Goal: Check status: Check status

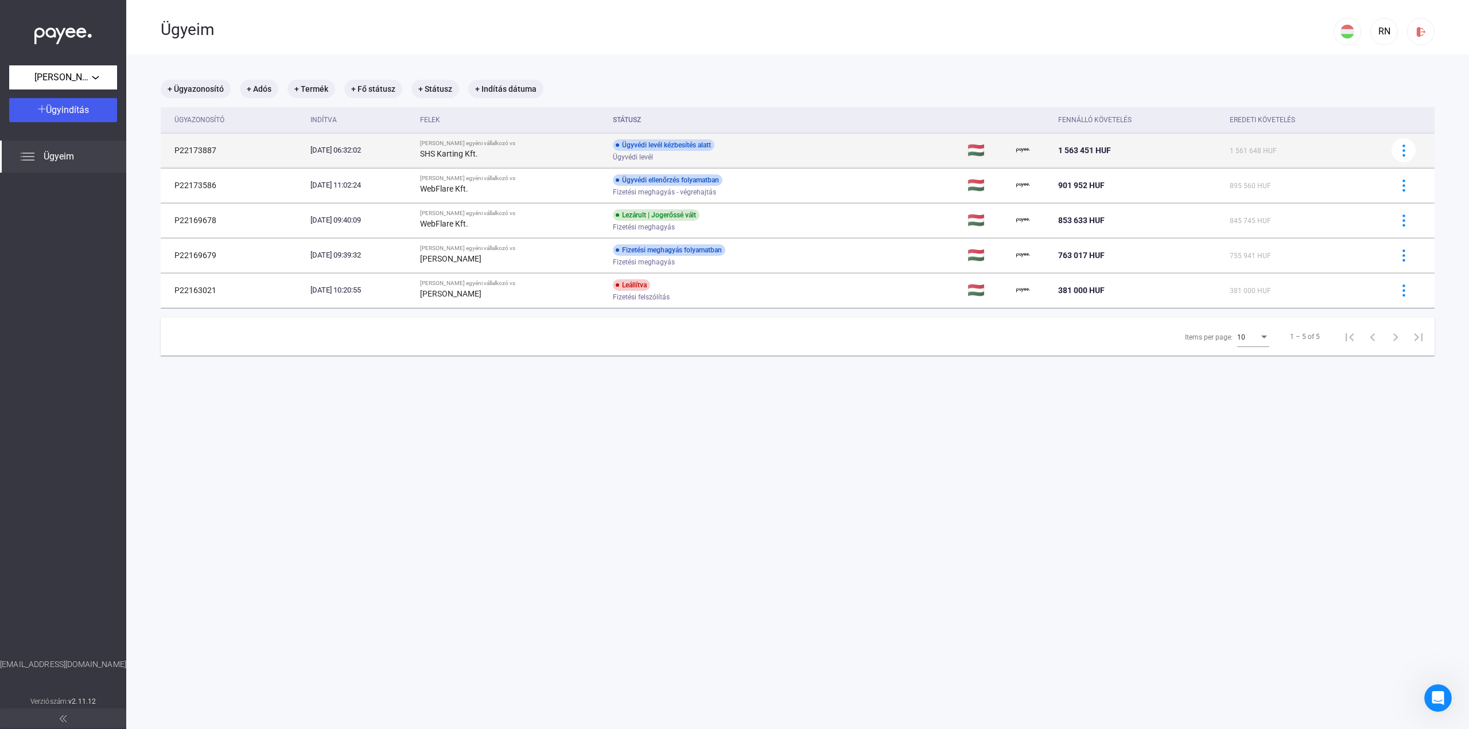
click at [769, 140] on div "Ügyvédi levél kézbesítés alatt Ügyvédi levél" at bounding box center [704, 150] width 183 height 22
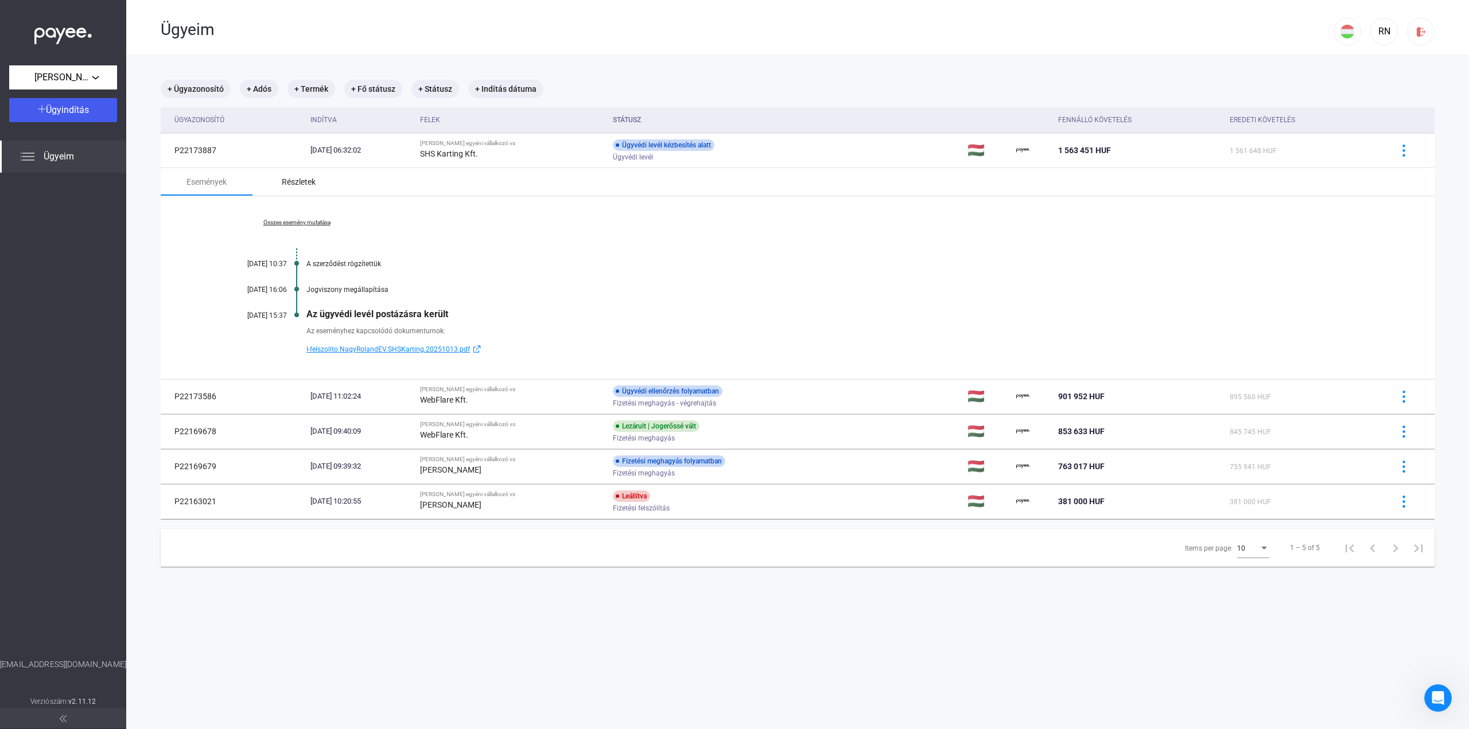
click at [309, 181] on div "Részletek" at bounding box center [299, 182] width 34 height 14
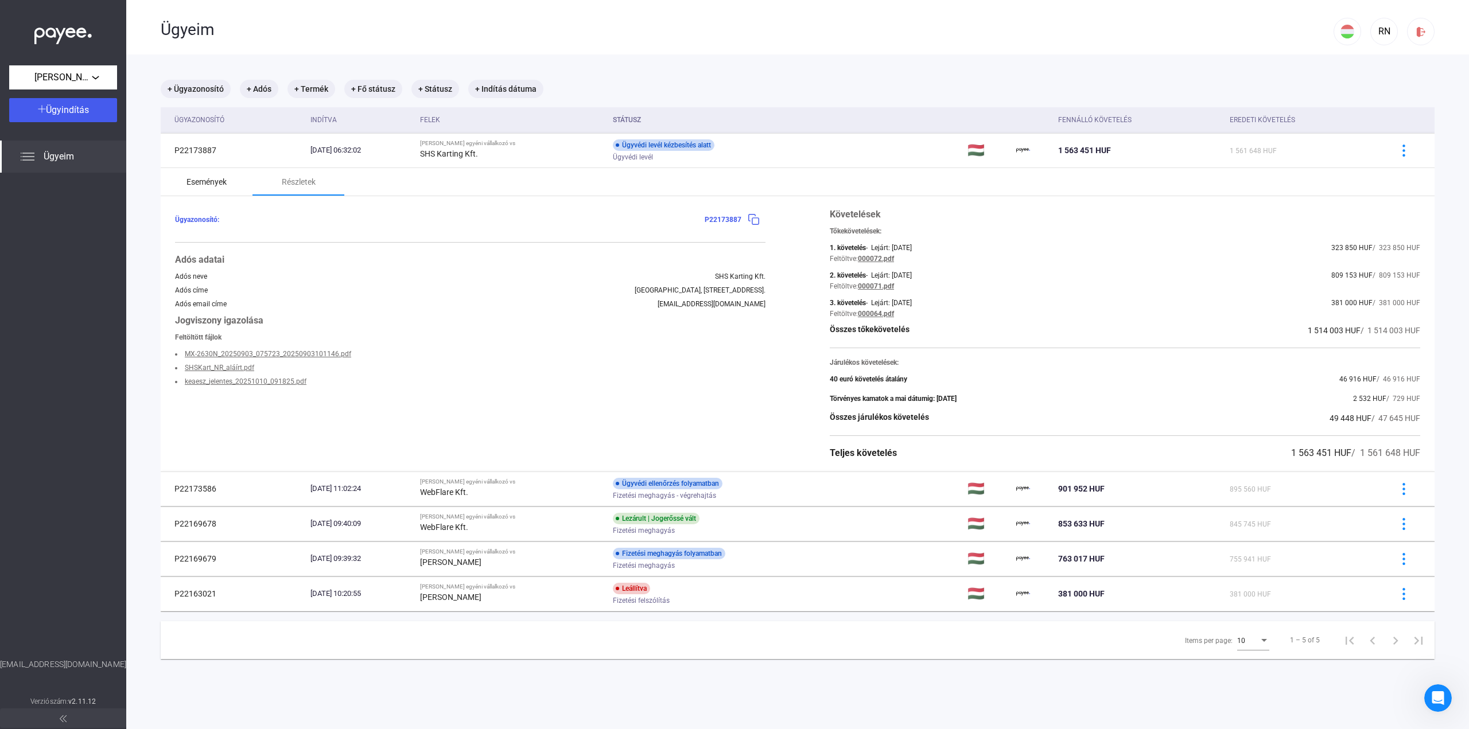
click at [200, 181] on div "Események" at bounding box center [206, 182] width 40 height 14
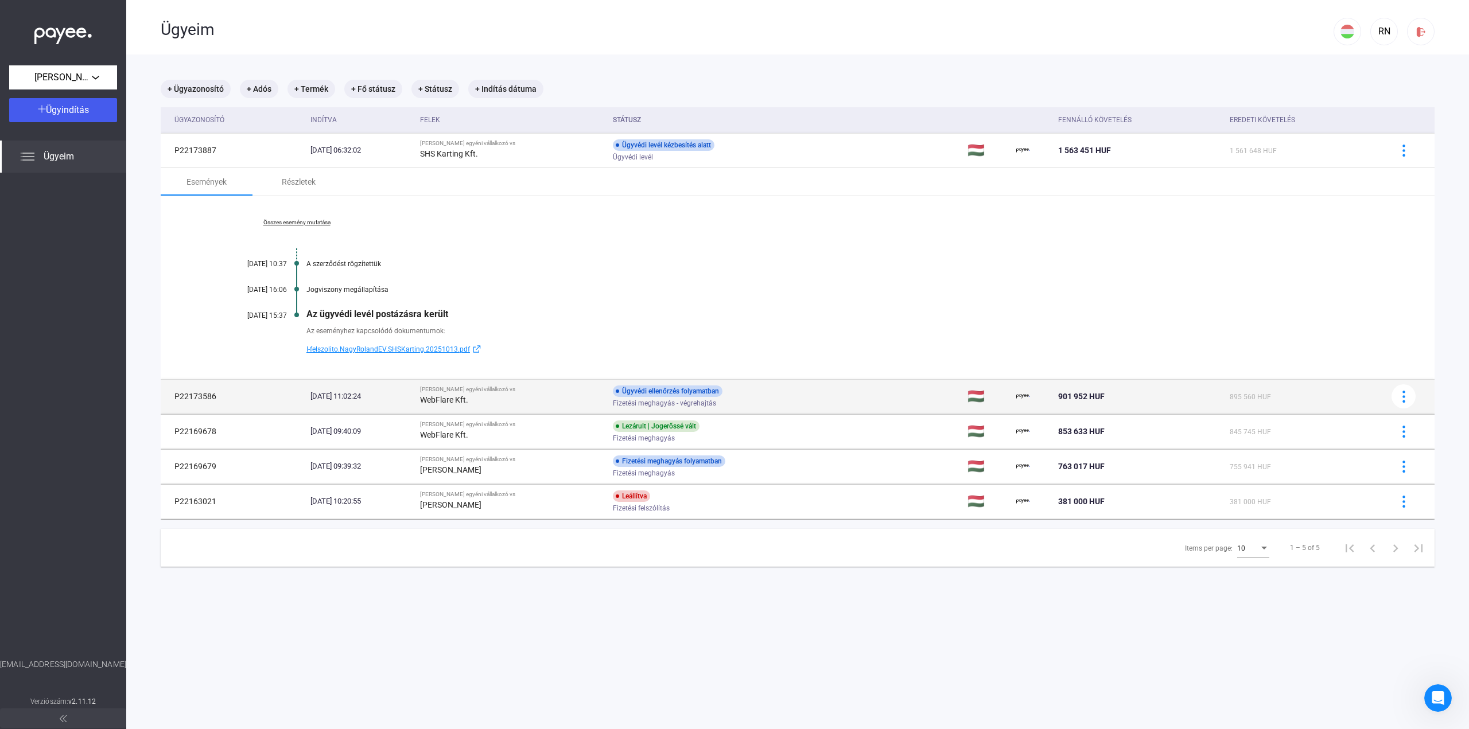
click at [769, 398] on div "Ügyvédi ellenőrzés folyamatban Fizetési meghagyás - végrehajtás" at bounding box center [704, 397] width 183 height 22
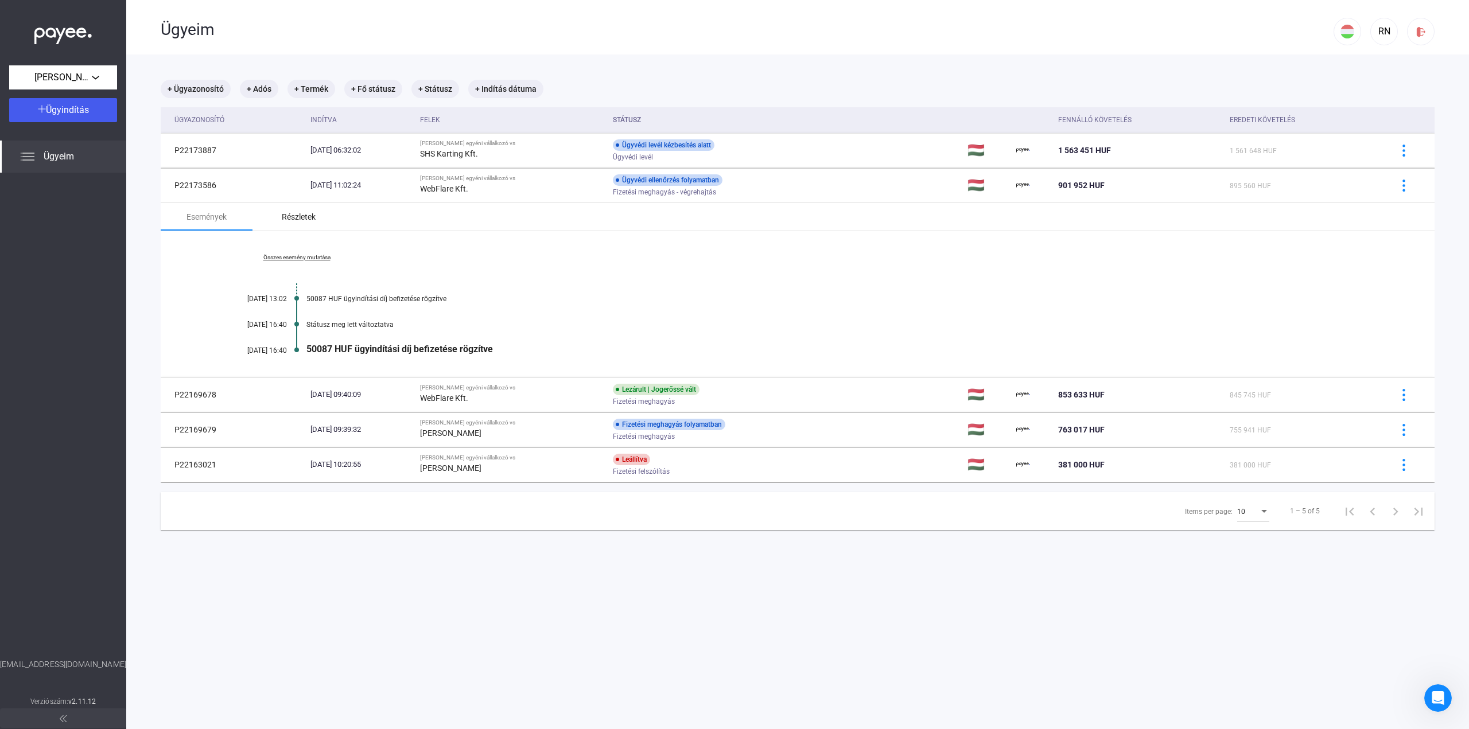
click at [293, 219] on div "Részletek" at bounding box center [299, 217] width 34 height 14
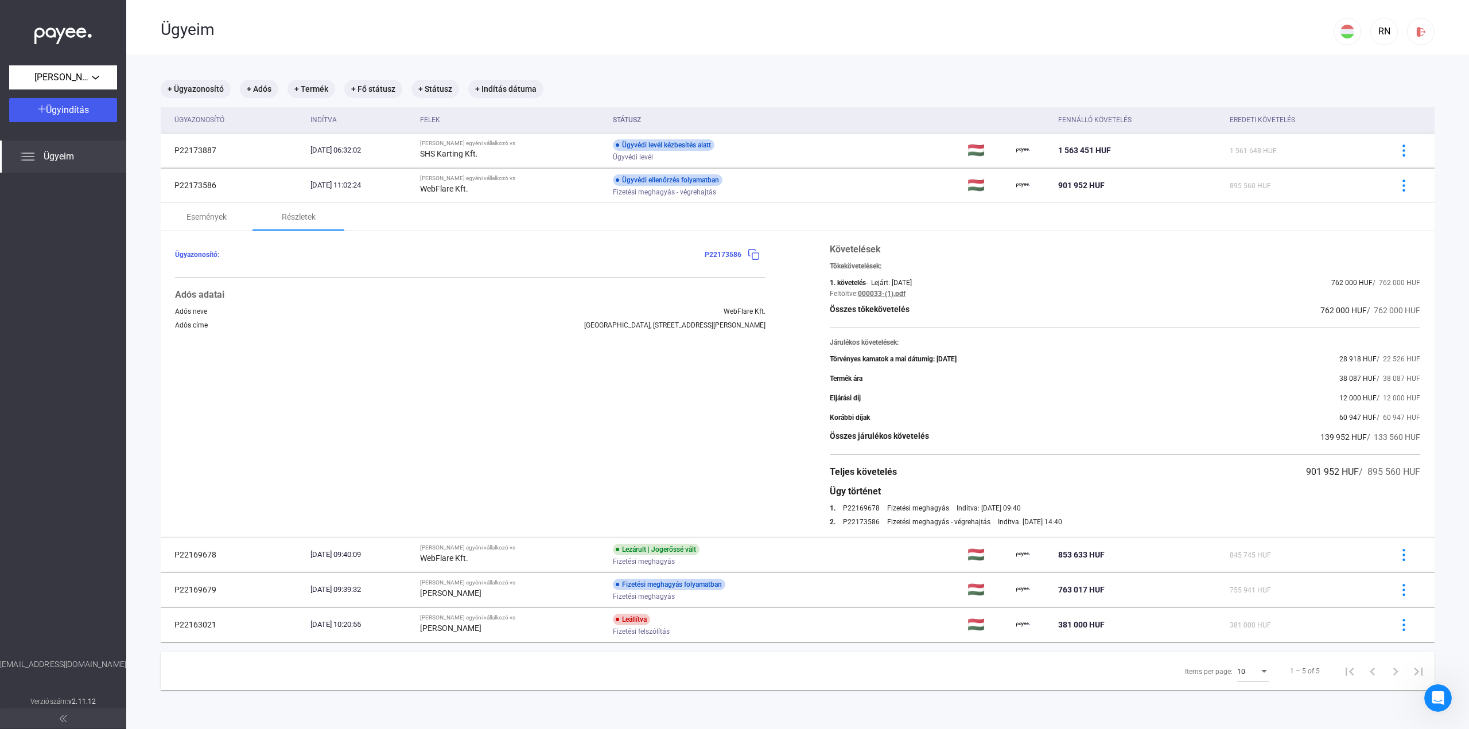
drag, startPoint x: 1072, startPoint y: 516, endPoint x: 1125, endPoint y: 519, distance: 52.9
click at [1094, 524] on div "Követelések Tőkekövetelések: 1. követelés - Lejárt: [DATE] 762 000 HUF / 762 00…" at bounding box center [1125, 384] width 590 height 283
drag, startPoint x: 1074, startPoint y: 520, endPoint x: 1038, endPoint y: 533, distance: 37.7
click at [1116, 523] on div "2. P22173586 Fizetési meghagyás - végrehajtás Indítva: [DATE] 14:40" at bounding box center [1125, 522] width 590 height 8
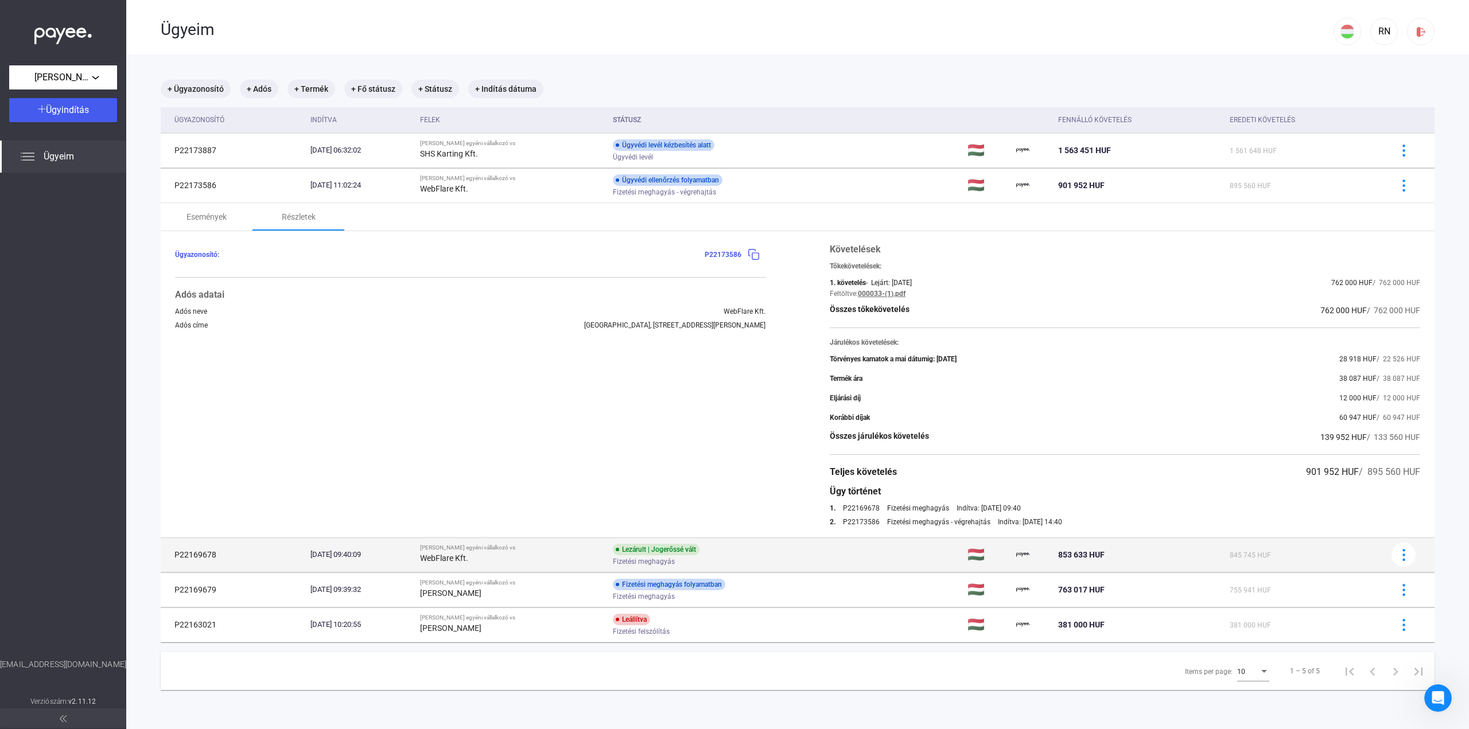
click at [900, 548] on td "Lezárult | Jogerőssé vált Fizetési meghagyás" at bounding box center [785, 555] width 355 height 34
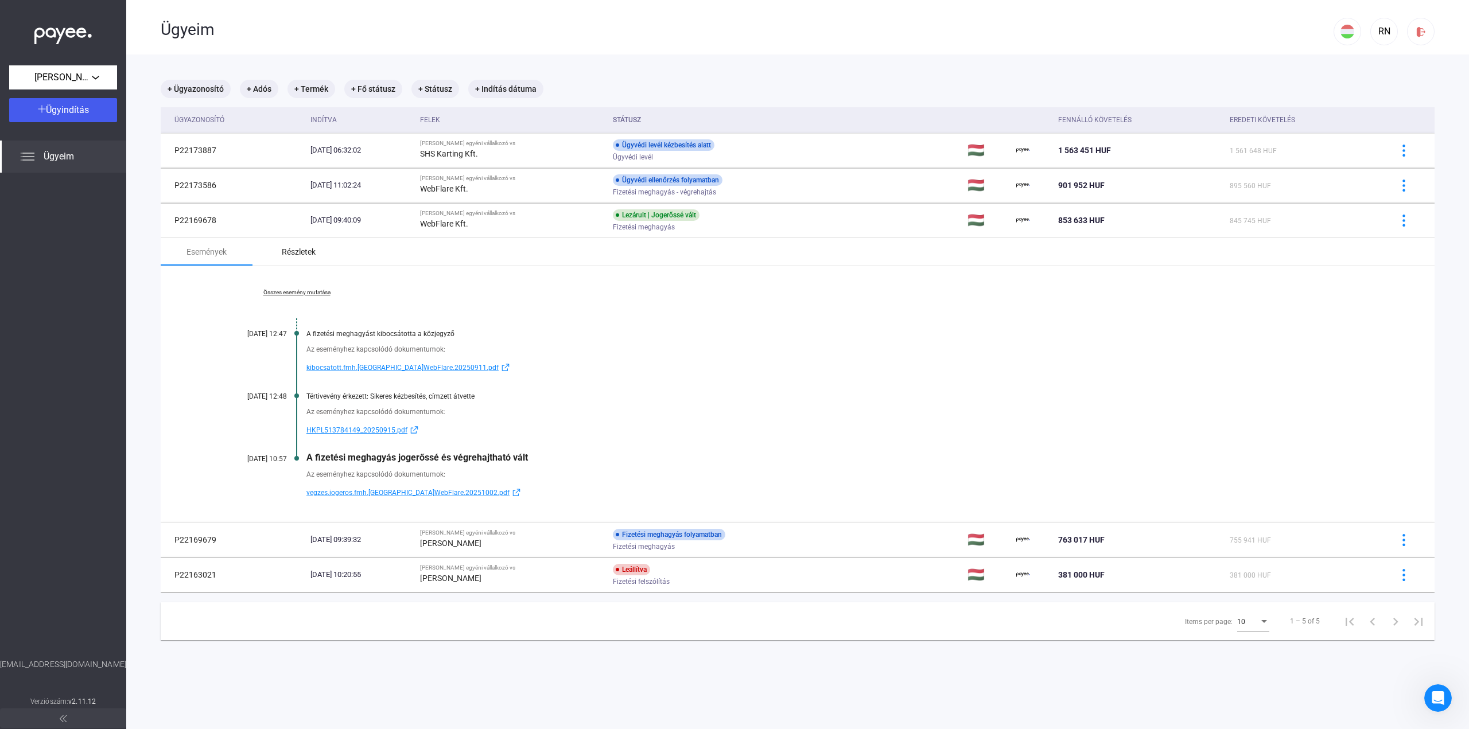
click at [298, 261] on div "Részletek" at bounding box center [298, 252] width 92 height 28
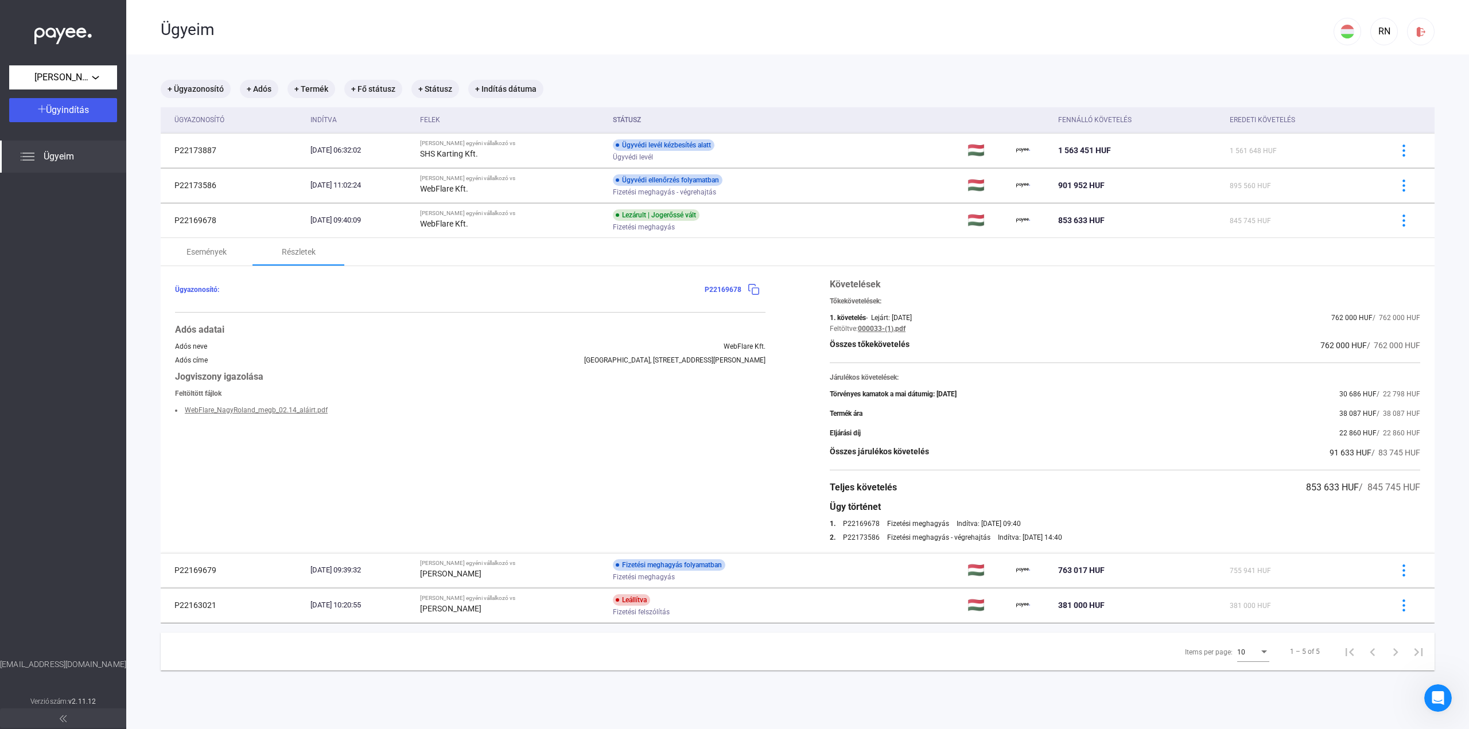
drag, startPoint x: 1069, startPoint y: 536, endPoint x: 1130, endPoint y: 522, distance: 62.5
click at [1085, 522] on div "Követelések Tőkekövetelések: 1. követelés - Lejárt: [DATE] 762 000 HUF / 762 00…" at bounding box center [1125, 410] width 590 height 264
click at [1145, 522] on div "1. P22169678 Fizetési meghagyás Indítva: [DATE] 09:40" at bounding box center [1125, 524] width 590 height 8
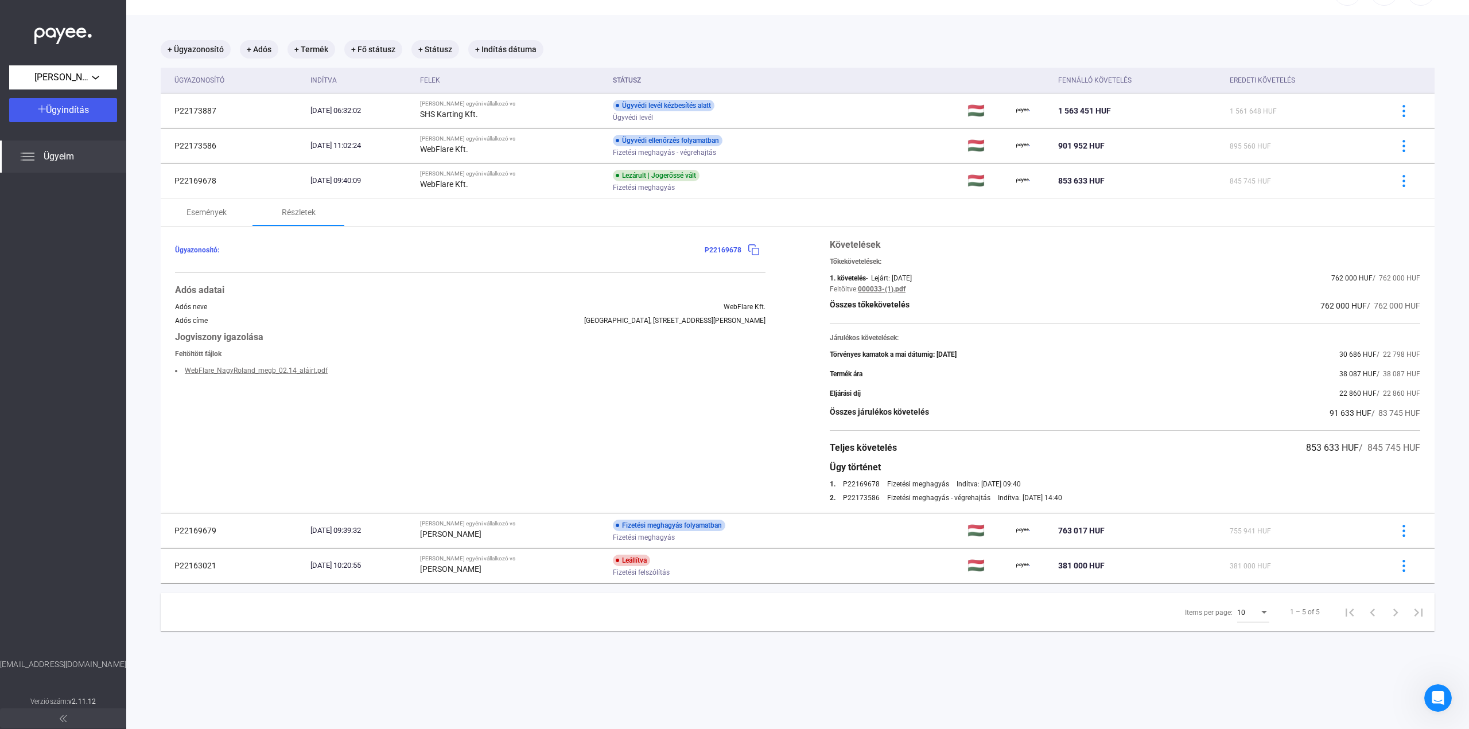
scroll to position [55, 0]
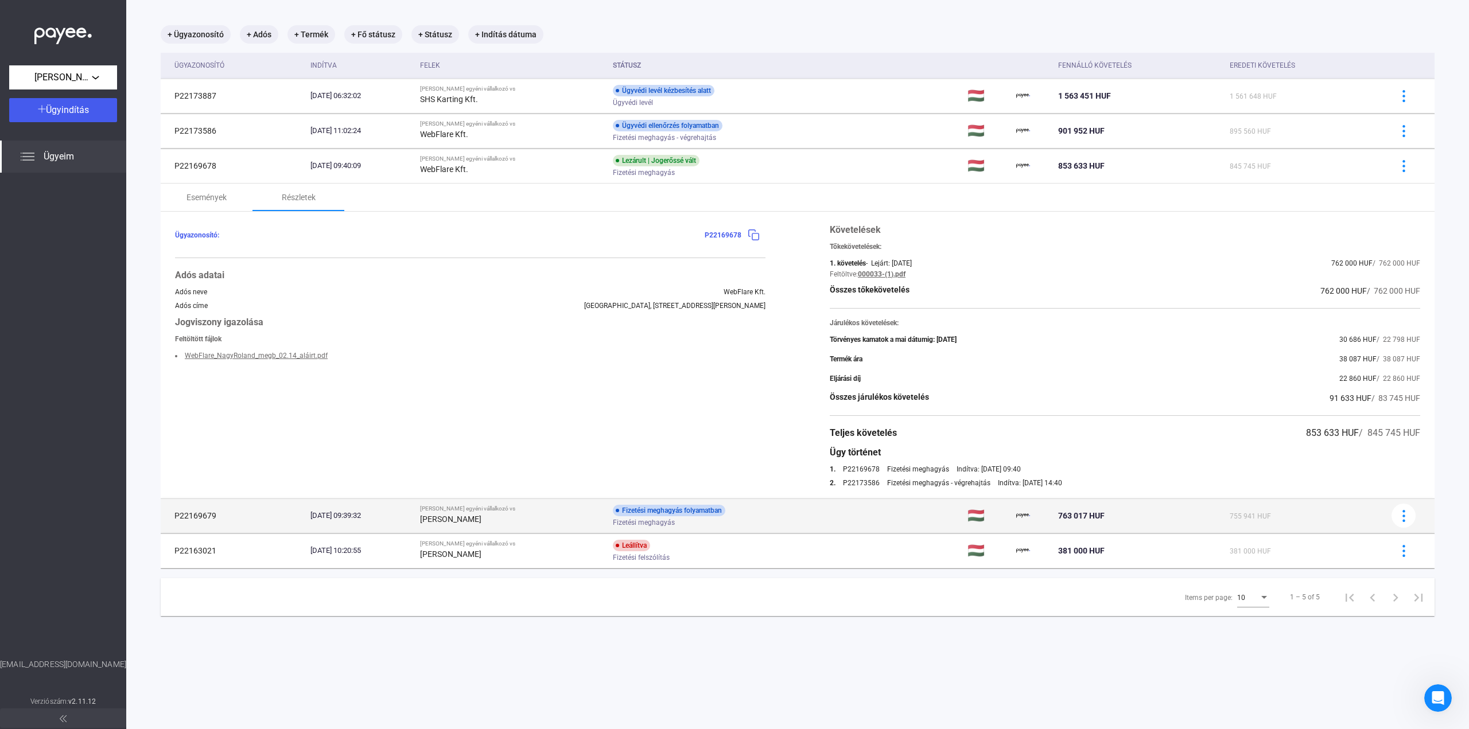
click at [790, 509] on div "Fizetési meghagyás folyamatban Fizetési meghagyás" at bounding box center [704, 516] width 183 height 22
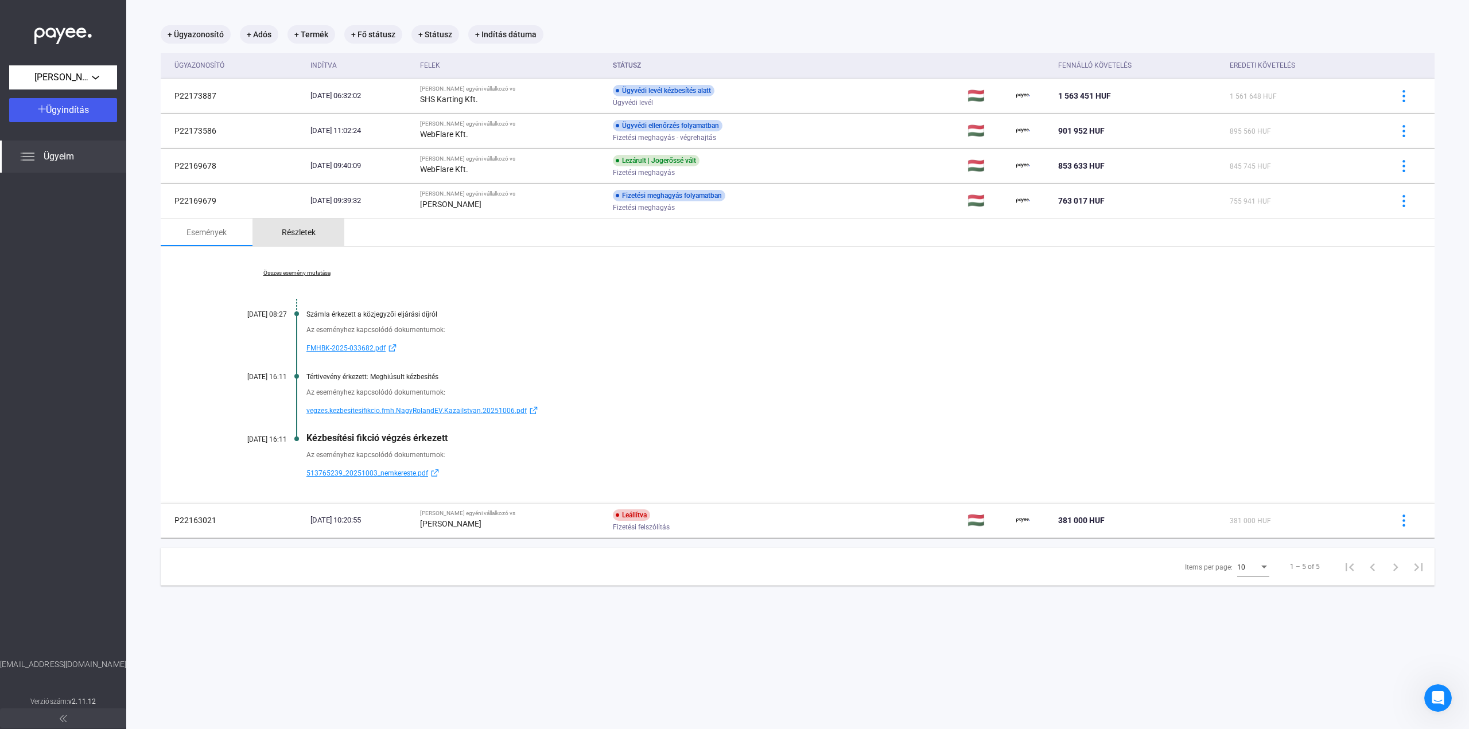
click at [325, 231] on div "Részletek" at bounding box center [298, 233] width 92 height 28
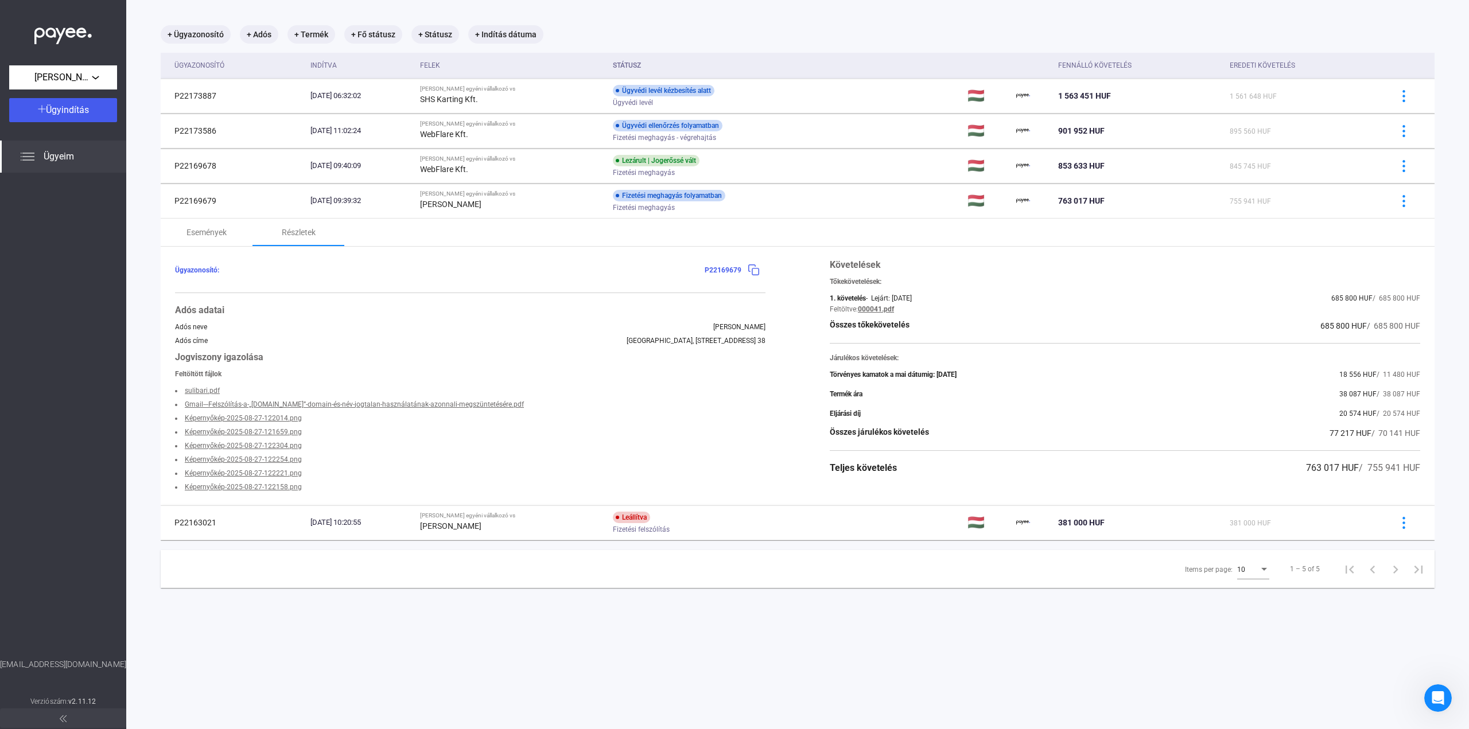
click at [793, 540] on mat-tab-header at bounding box center [798, 540] width 1274 height 1
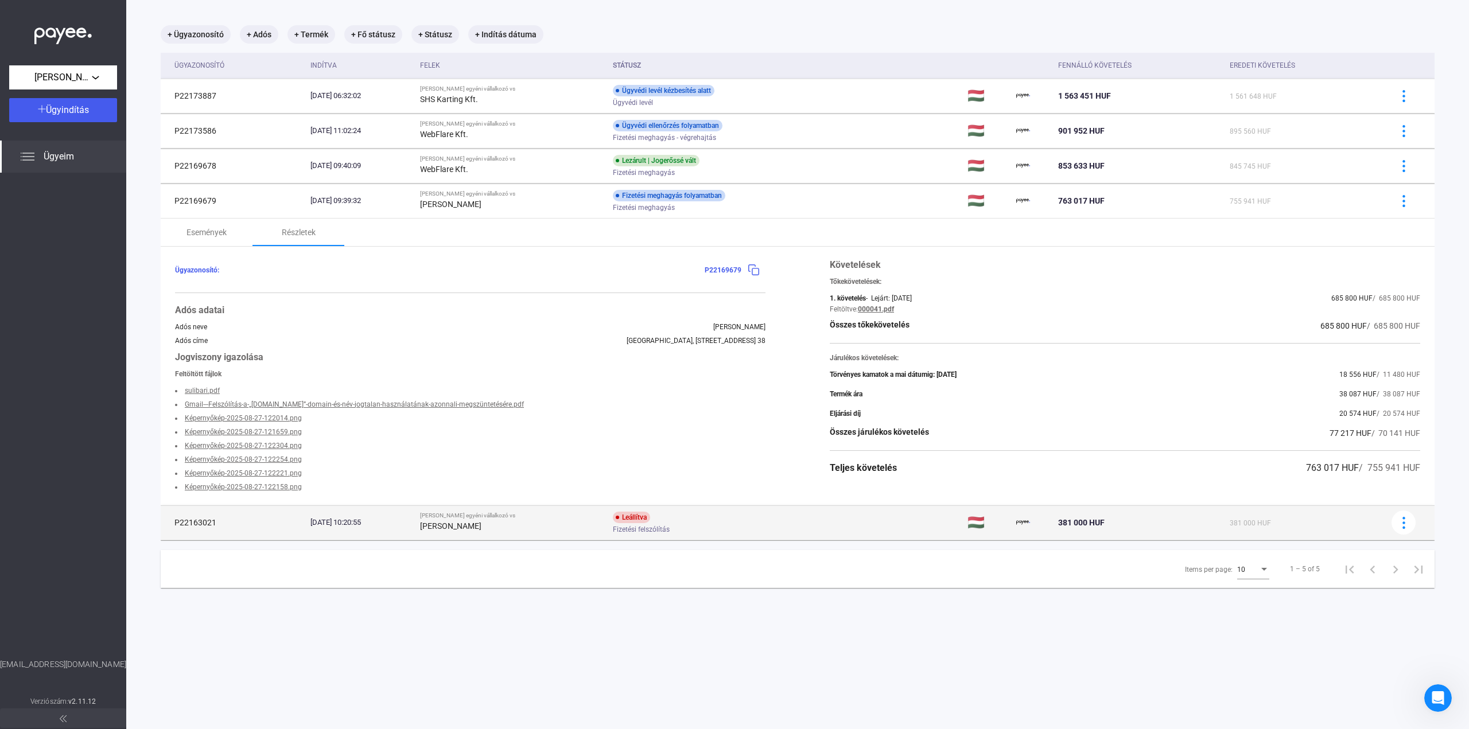
click at [785, 529] on div "Fizetési felszólítás" at bounding box center [704, 530] width 183 height 9
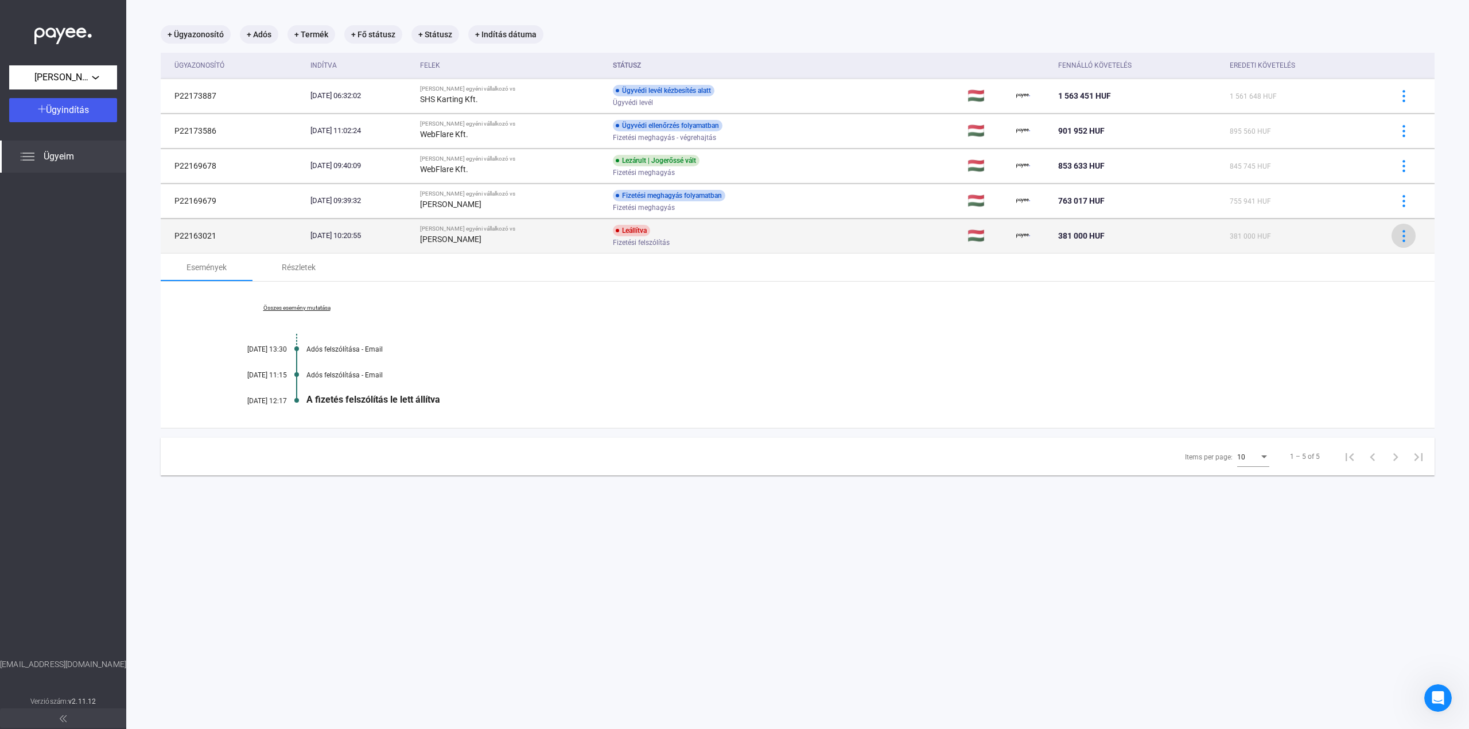
click at [1398, 231] on img at bounding box center [1404, 236] width 12 height 12
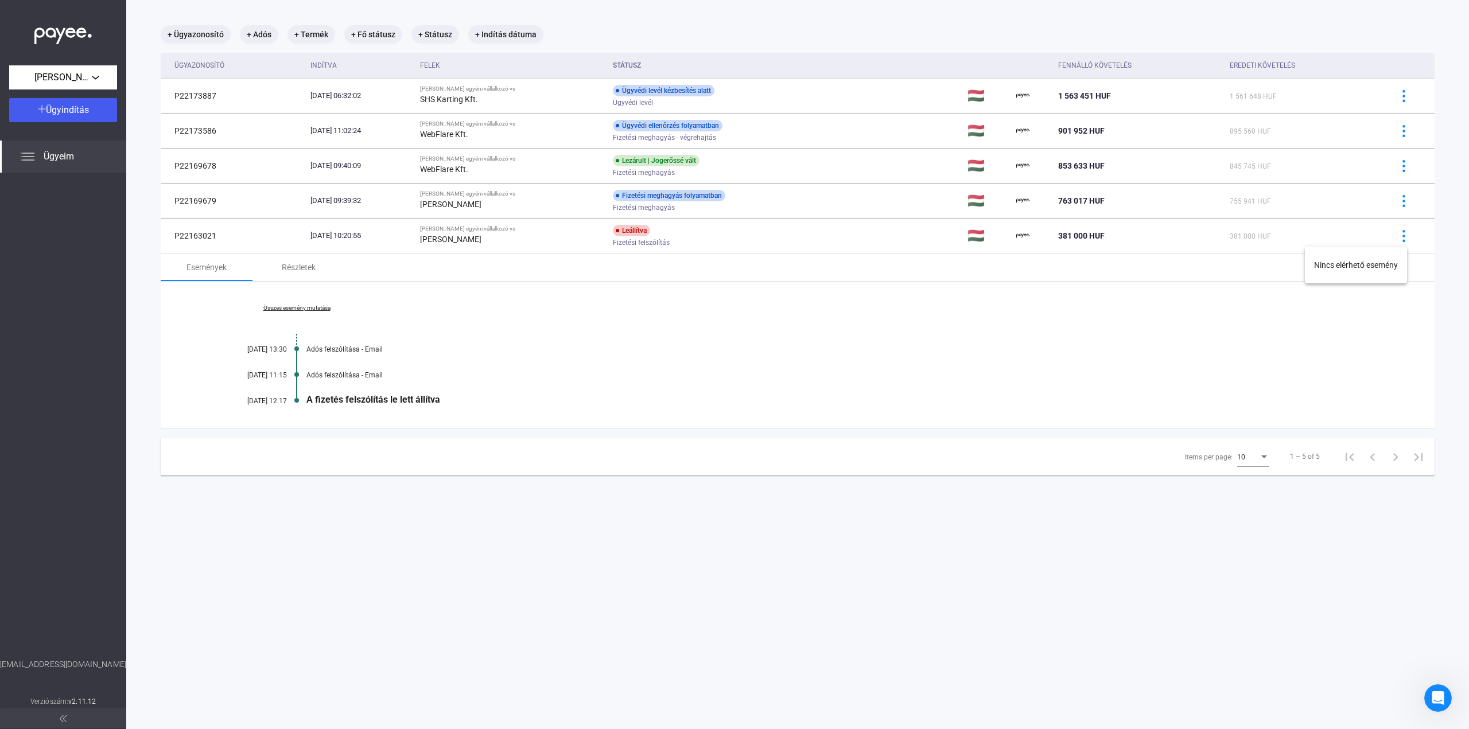
click at [1052, 308] on div at bounding box center [734, 364] width 1469 height 729
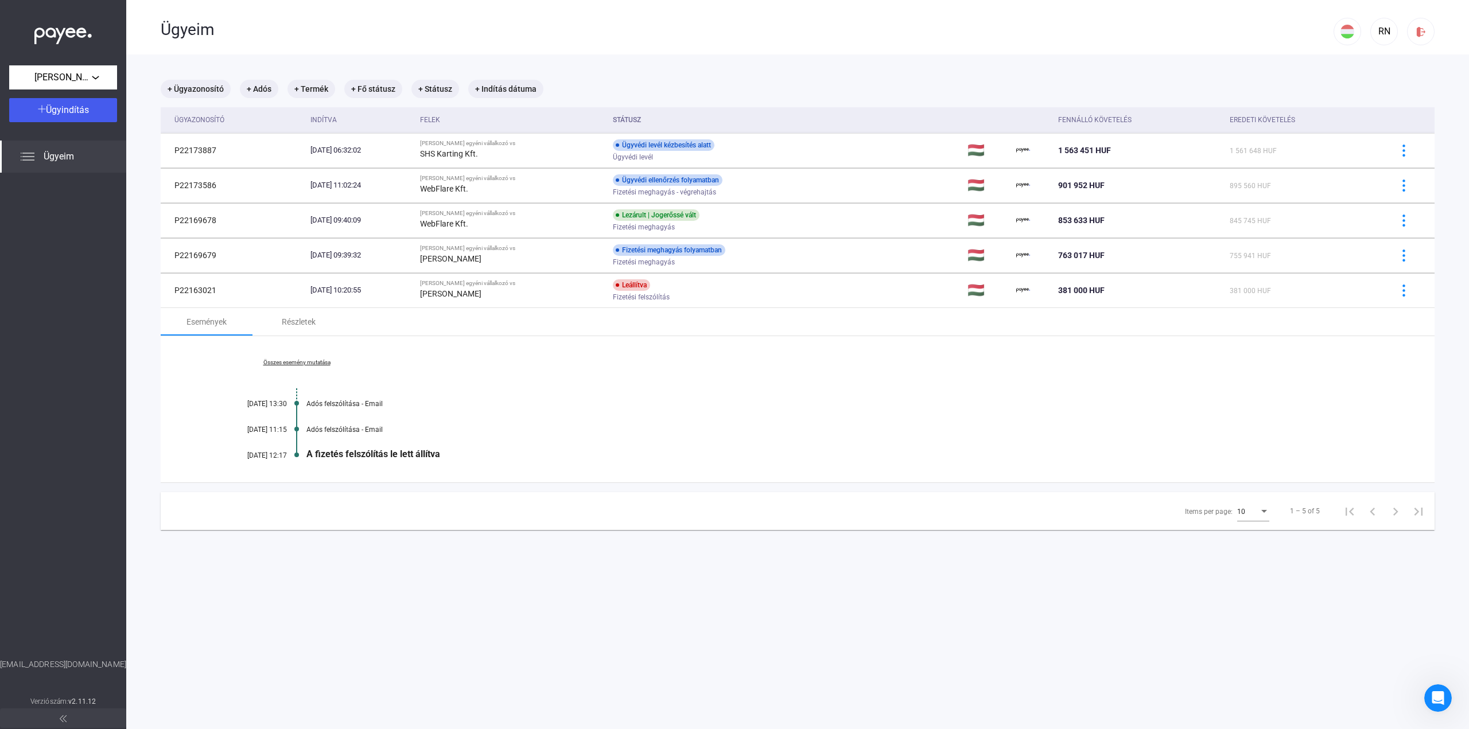
click at [328, 338] on div "Összes esemény mutatása [DATE] 13:30 Adós felszólítása - Email [DATE] 11:15 Adó…" at bounding box center [798, 409] width 1274 height 146
click at [322, 333] on div "Részletek" at bounding box center [298, 322] width 92 height 28
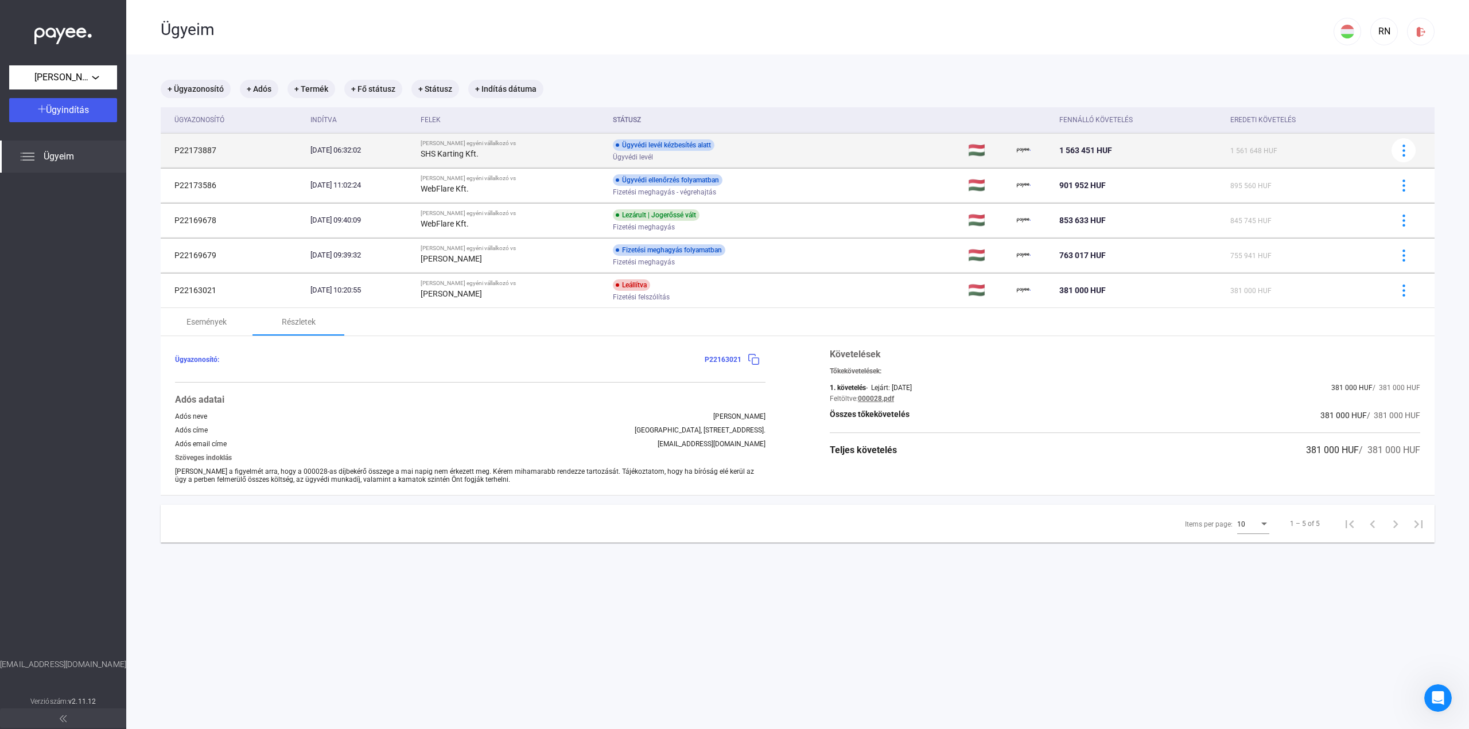
click at [822, 161] on td "Ügyvédi levél kézbesítés alatt Ügyvédi levél" at bounding box center [786, 150] width 356 height 34
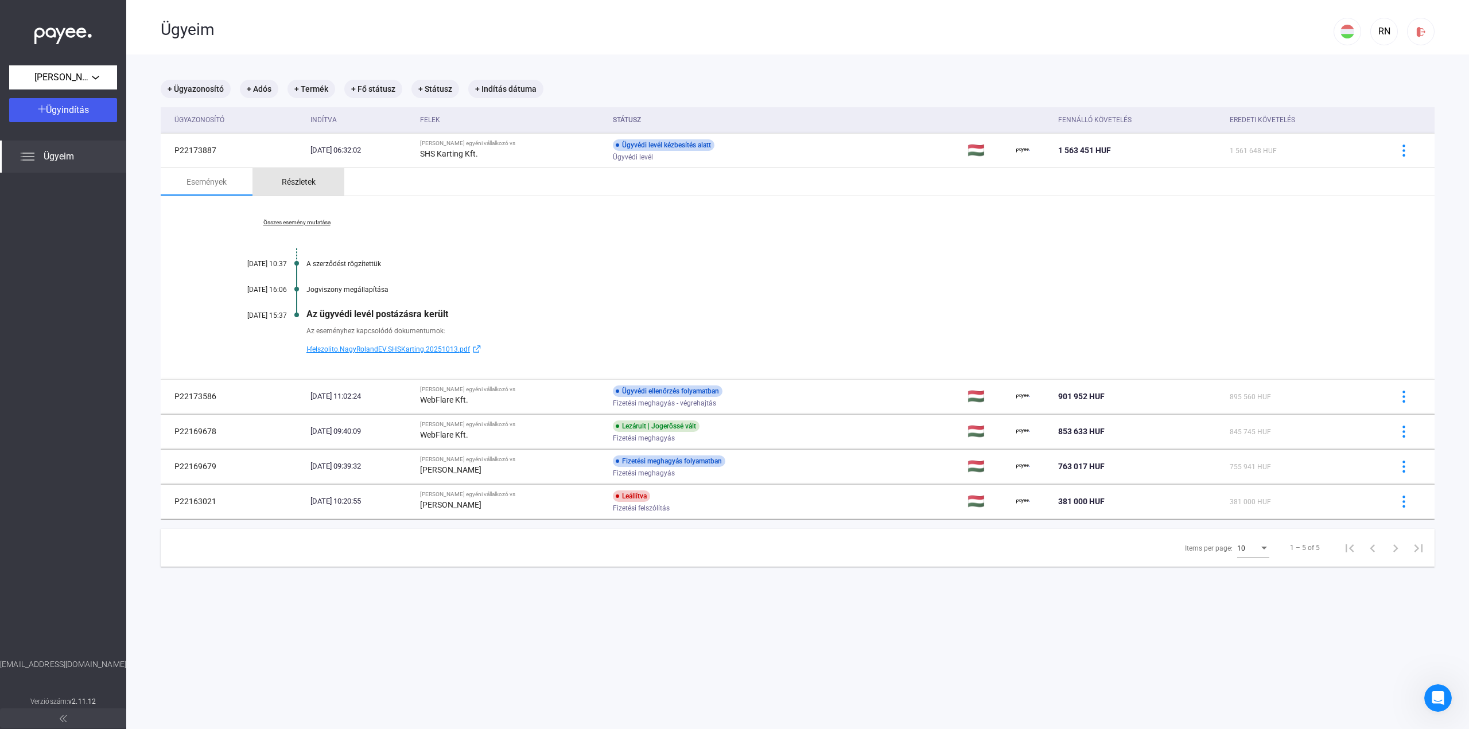
click at [307, 183] on div "Részletek" at bounding box center [299, 182] width 34 height 14
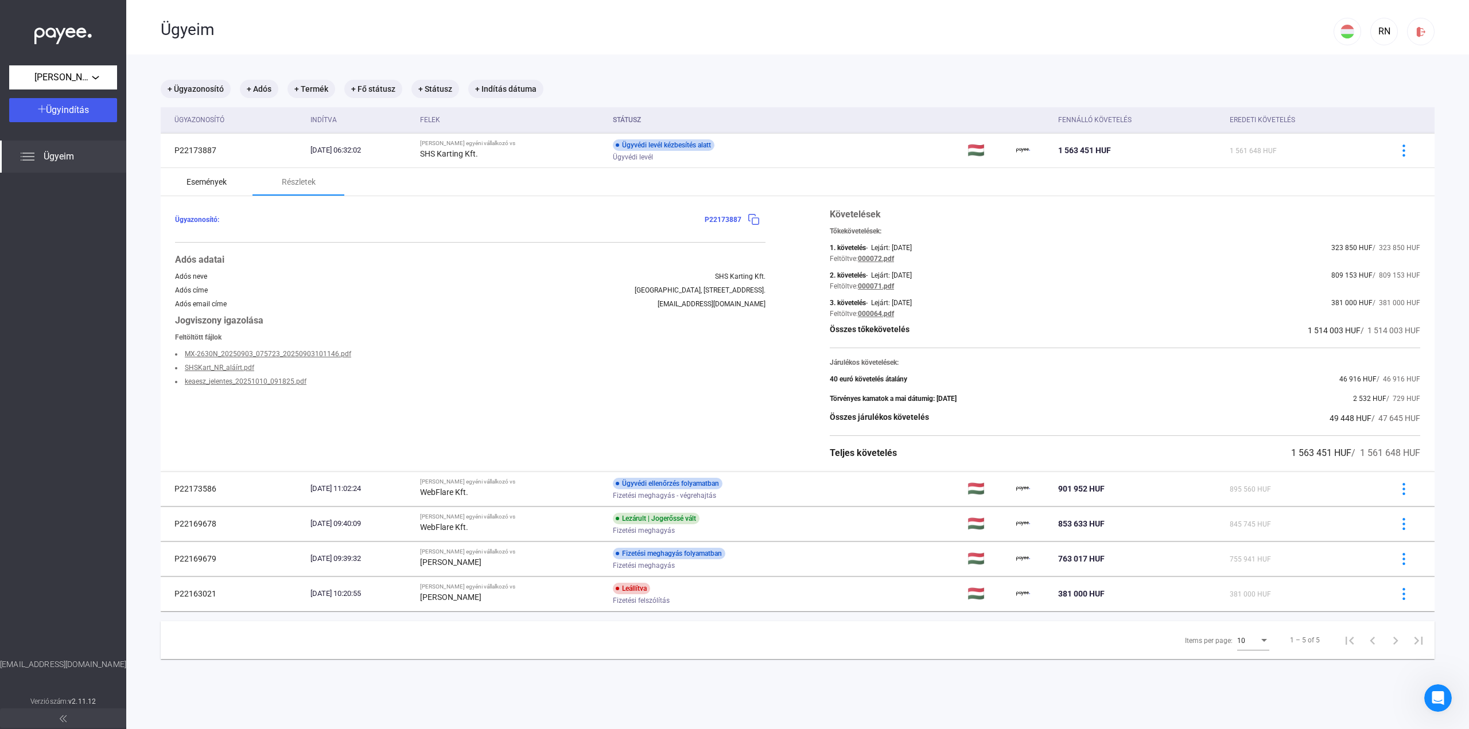
click at [205, 188] on div "Események" at bounding box center [206, 182] width 40 height 14
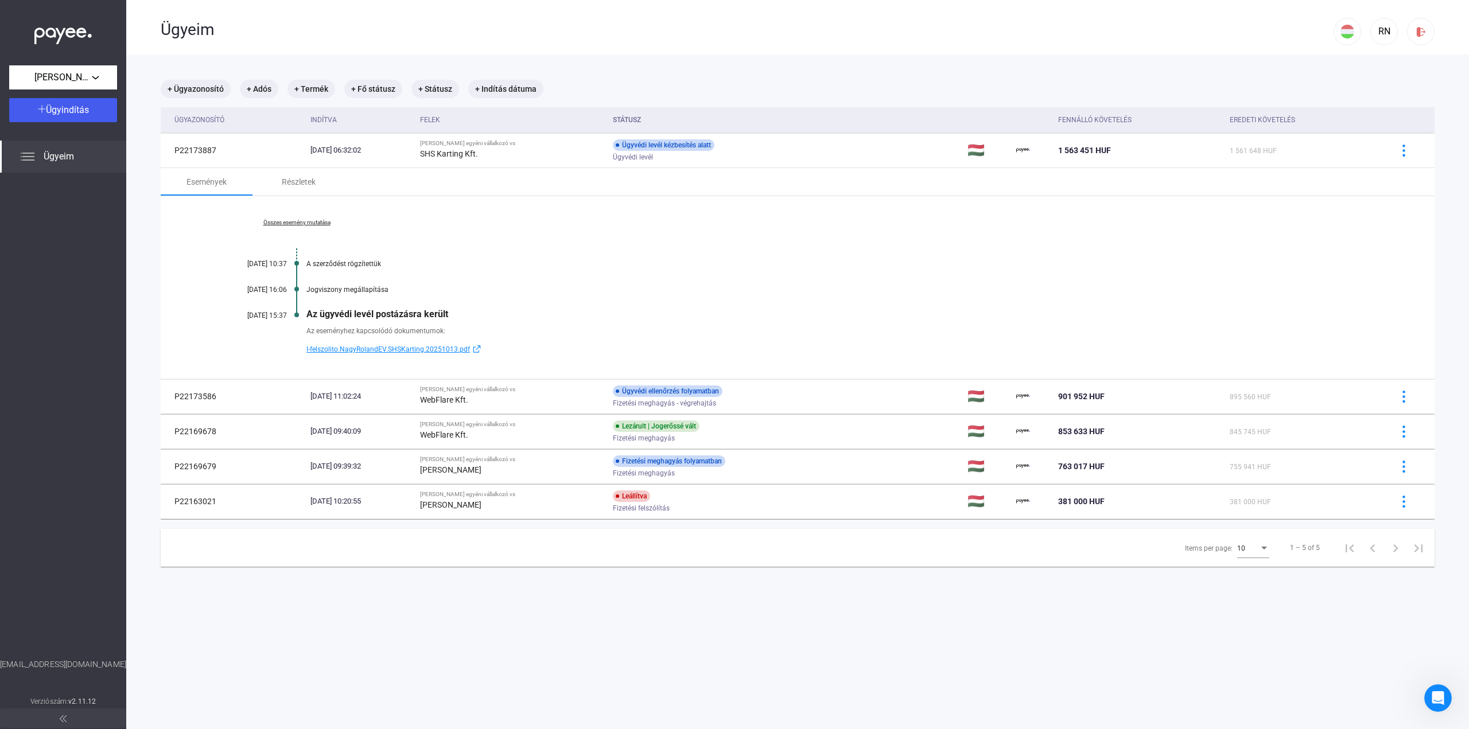
click at [368, 291] on div "Jogviszony megállapítása" at bounding box center [841, 290] width 1071 height 8
click at [369, 268] on div "Összes esemény mutatása [DATE] 10:37 A szerződést rögzítettük [DATE] 16:06 Jogv…" at bounding box center [798, 287] width 1274 height 183
click at [297, 196] on div "Összes esemény mutatása [DATE] 10:37 A szerződést rögzítettük [DATE] 16:06 Jogv…" at bounding box center [798, 287] width 1274 height 183
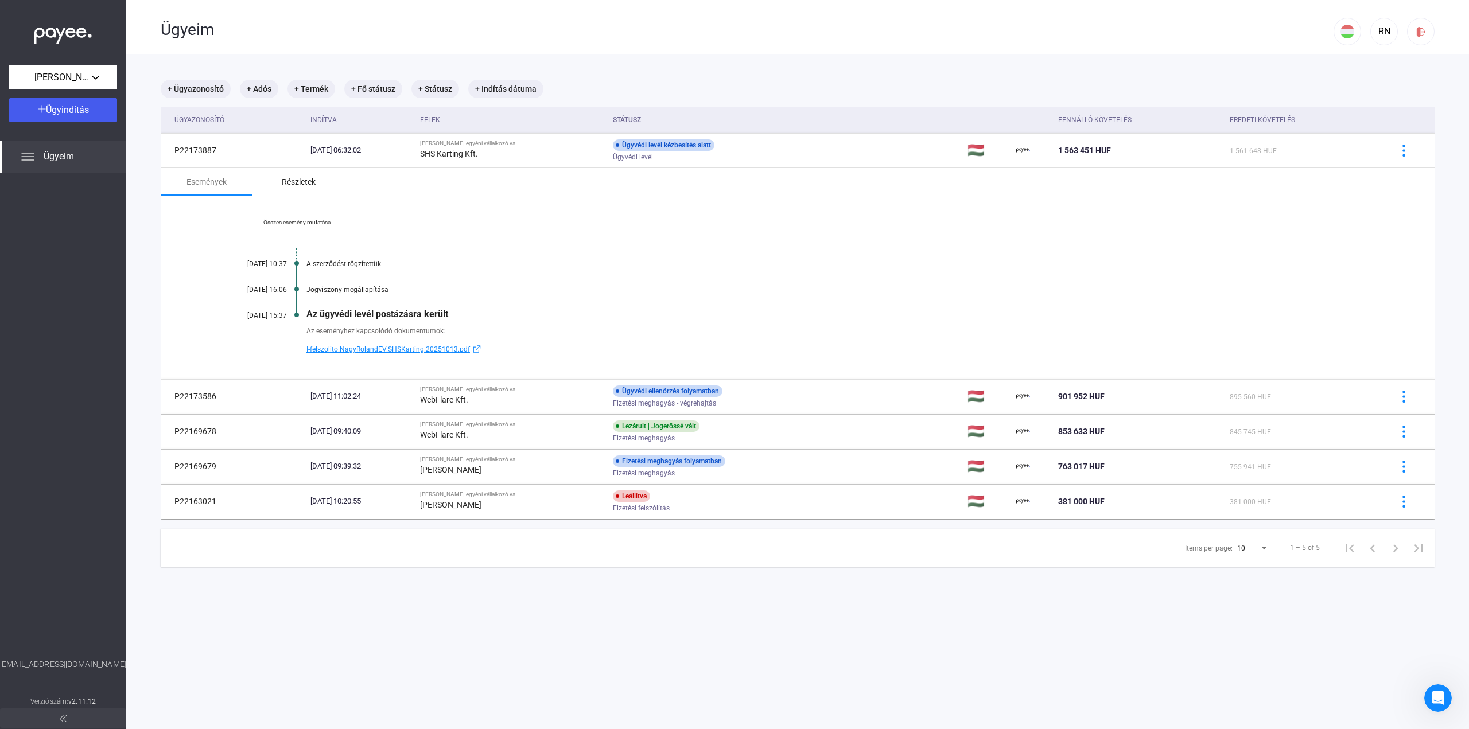
click at [301, 180] on div "Részletek" at bounding box center [299, 182] width 34 height 14
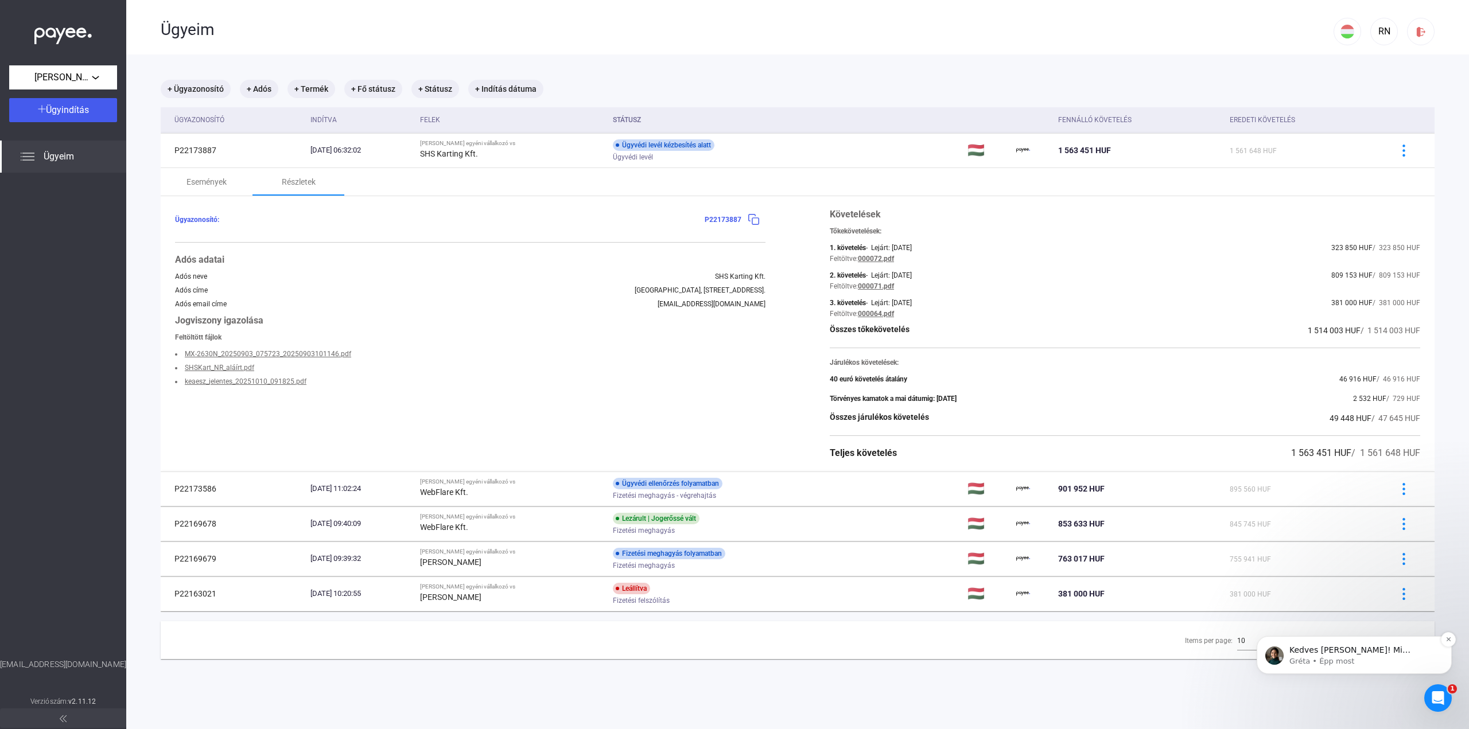
click at [1357, 662] on p "Gréta • Épp most" at bounding box center [1363, 661] width 148 height 10
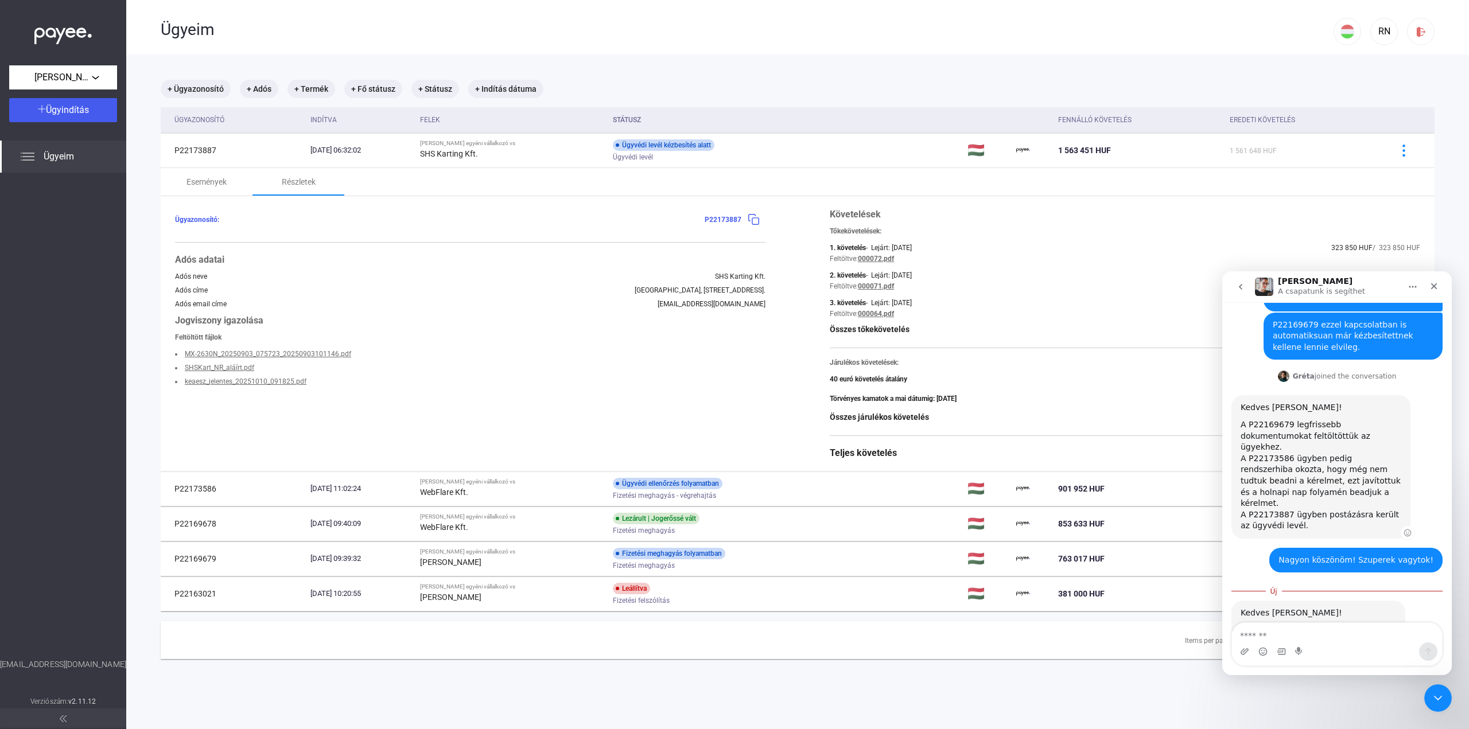
scroll to position [145, 0]
click at [1398, 633] on icon "Add reaction" at bounding box center [1402, 637] width 8 height 8
click at [1303, 604] on span "🤩" at bounding box center [1303, 612] width 16 height 16
click at [1025, 385] on div "Követelések Tőkekövetelések: 1. követelés - Lejárt: [DATE] 323 850 HUF / 323 85…" at bounding box center [1125, 334] width 590 height 252
click at [1437, 281] on div "Bezárás" at bounding box center [1433, 286] width 21 height 21
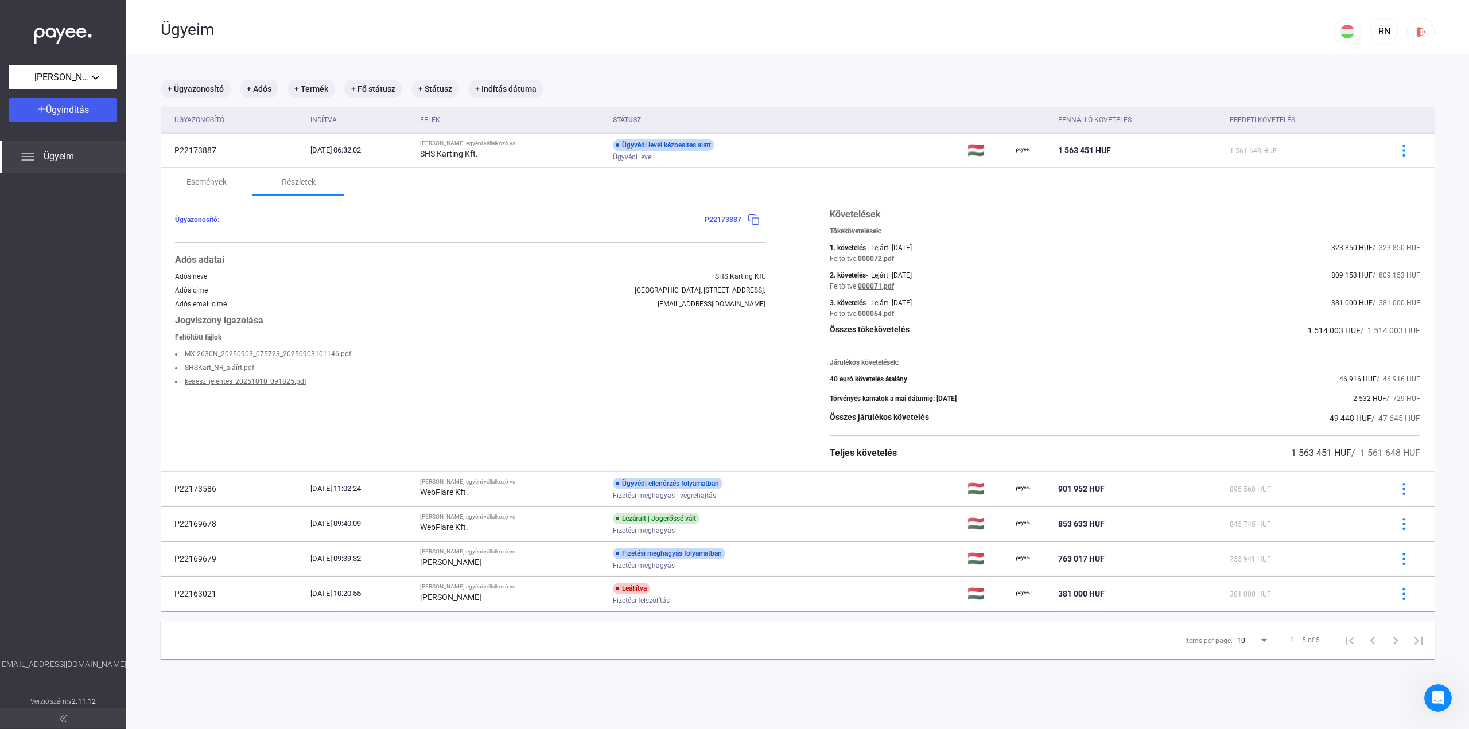
scroll to position [126, 0]
click at [1376, 30] on div "RN" at bounding box center [1384, 32] width 20 height 14
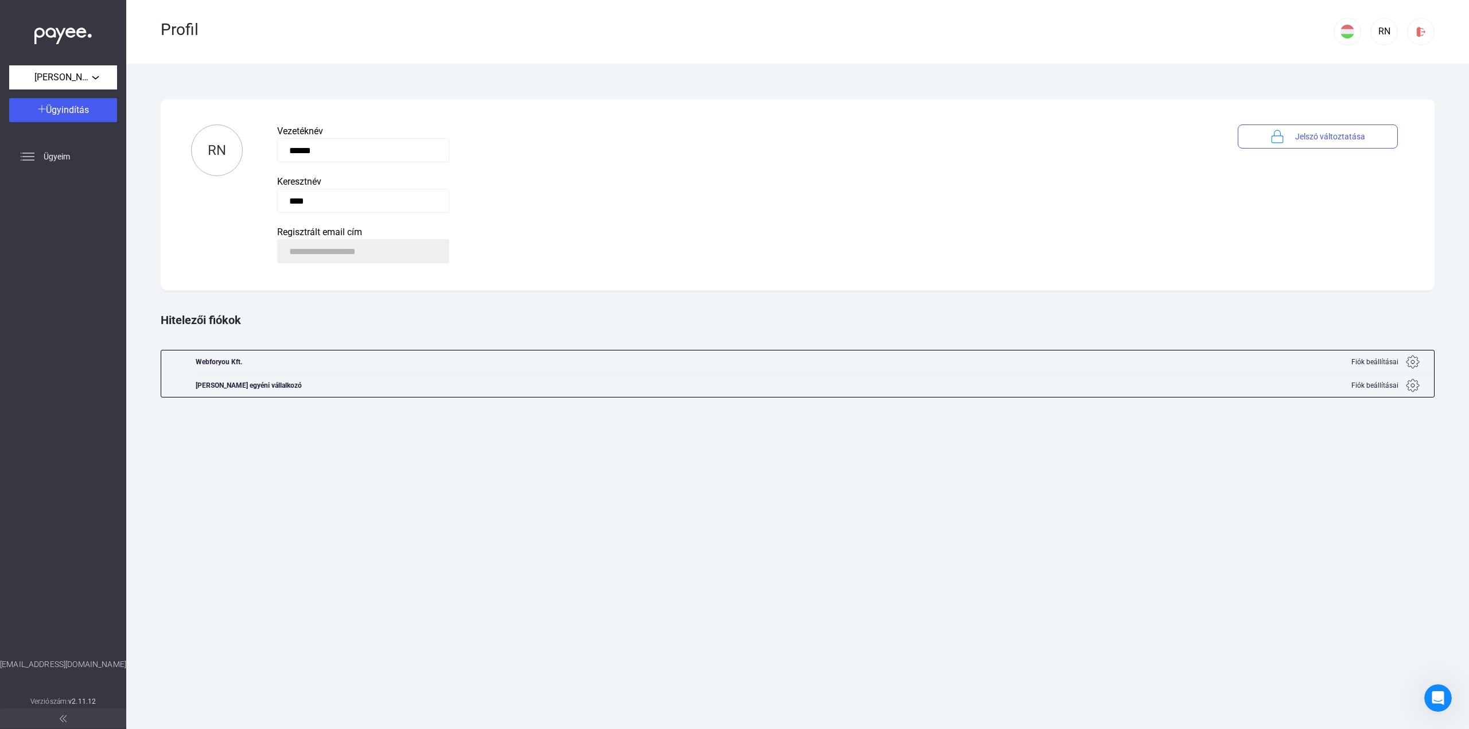
click at [1418, 360] on img at bounding box center [1413, 362] width 14 height 14
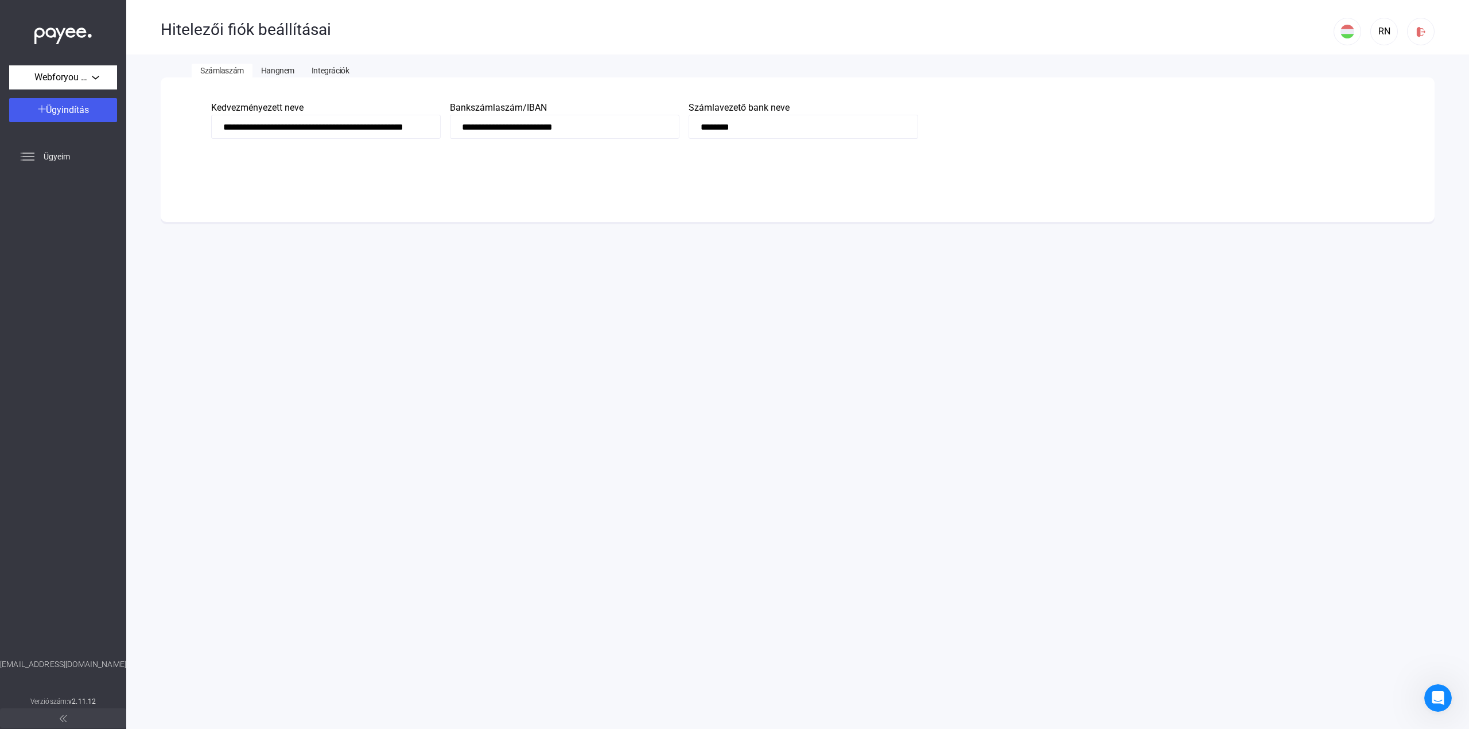
click at [287, 72] on span "Hangnem" at bounding box center [277, 70] width 33 height 9
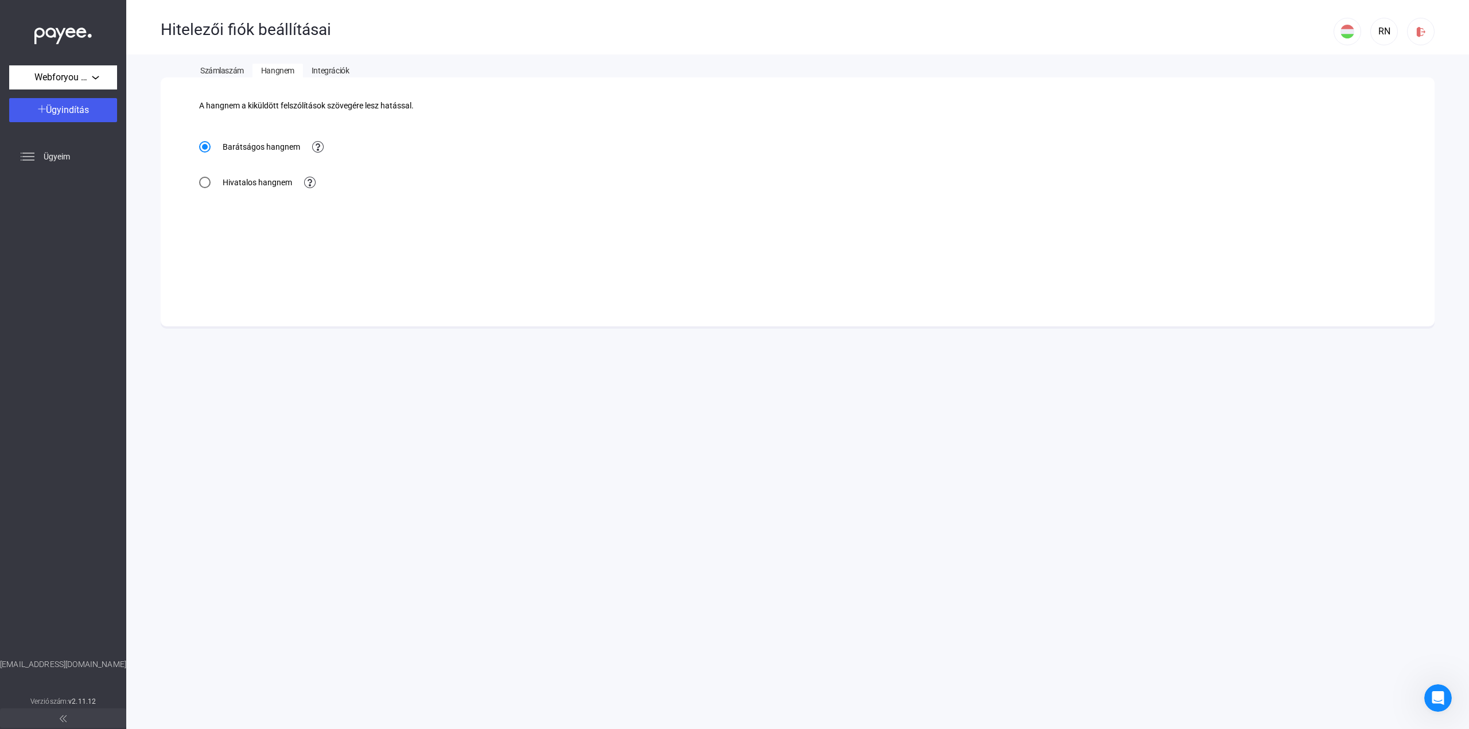
click at [334, 69] on span "Integrációk" at bounding box center [330, 70] width 37 height 9
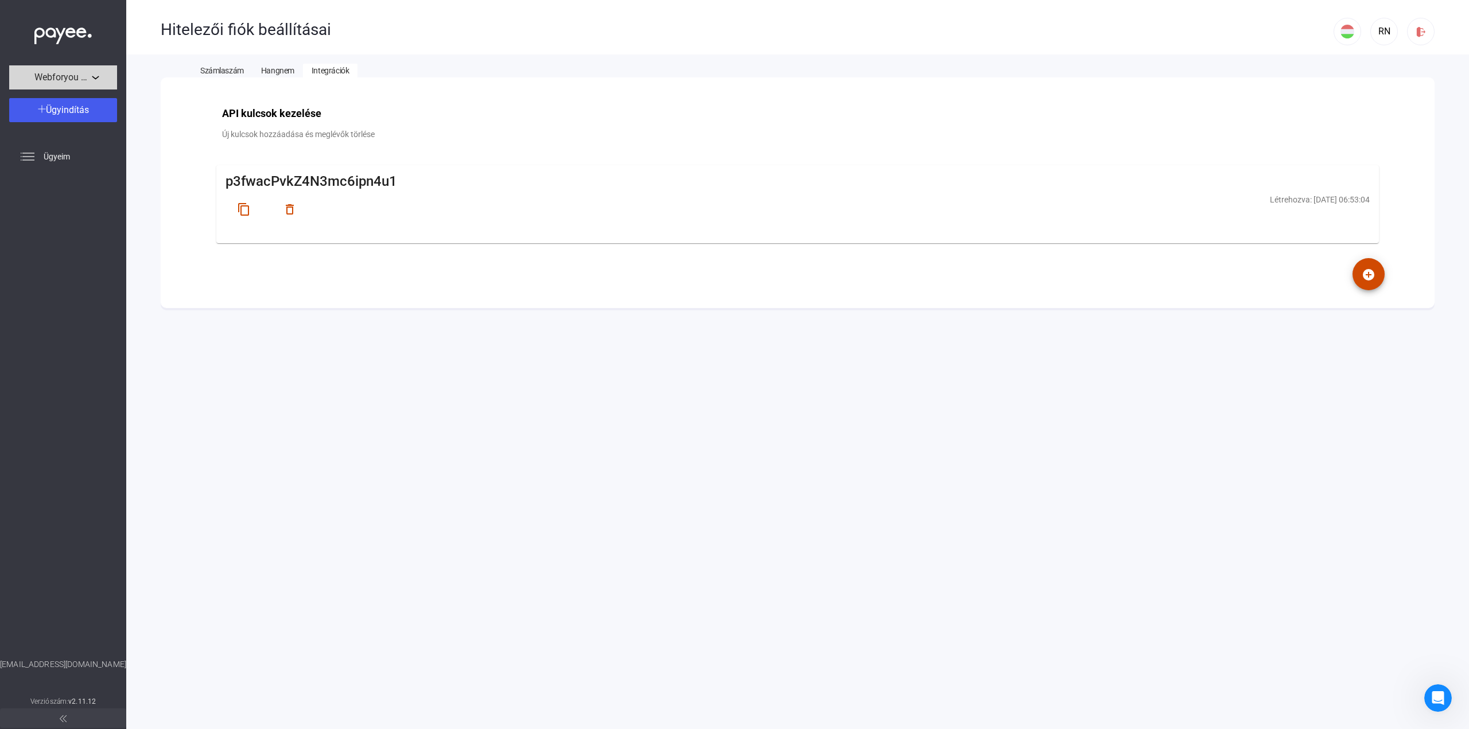
click at [97, 71] on div "Webforyou Kft." at bounding box center [63, 78] width 101 height 14
click at [97, 69] on div at bounding box center [734, 364] width 1469 height 729
click at [80, 72] on span "Webforyou Kft." at bounding box center [62, 78] width 57 height 14
click at [65, 126] on span "[PERSON_NAME] egyéni vállalkozó" at bounding box center [79, 131] width 123 height 14
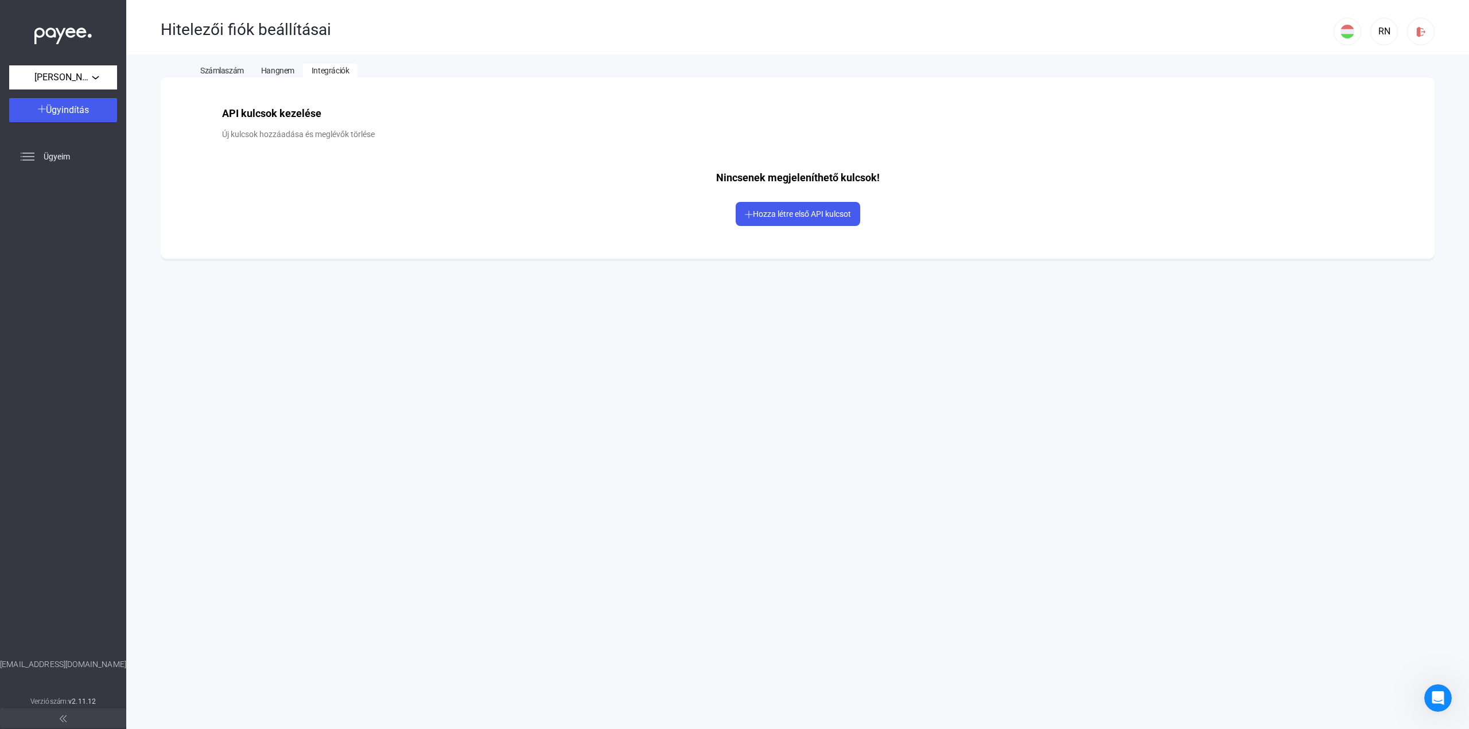
click at [279, 74] on span "Hangnem" at bounding box center [277, 70] width 33 height 9
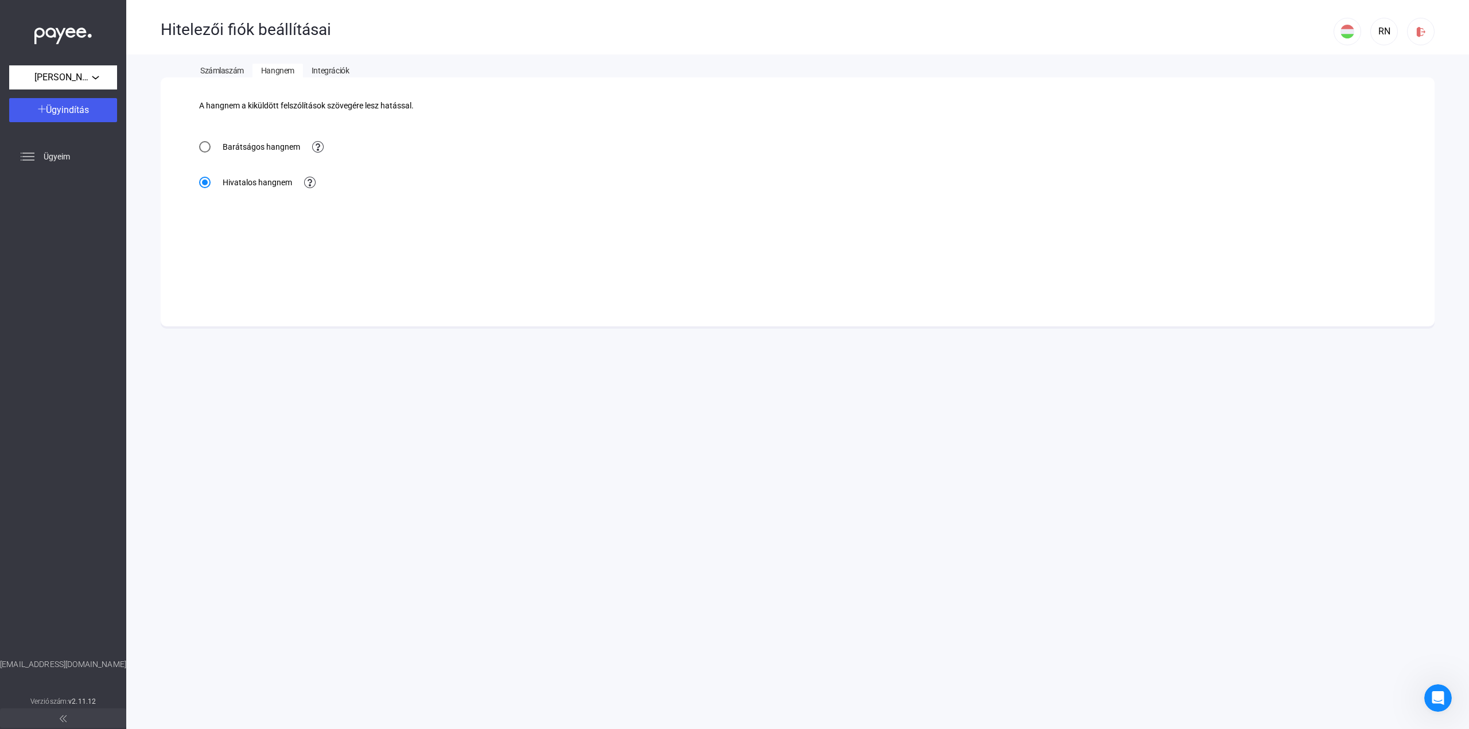
drag, startPoint x: 238, startPoint y: 72, endPoint x: 429, endPoint y: 145, distance: 204.5
click at [429, 145] on div "Hitelezői fiók beállításai RN Számlaszám Hangnem Integrációk A hangnem a kiküld…" at bounding box center [797, 364] width 1342 height 729
click at [207, 68] on span "Számlaszám" at bounding box center [222, 70] width 44 height 9
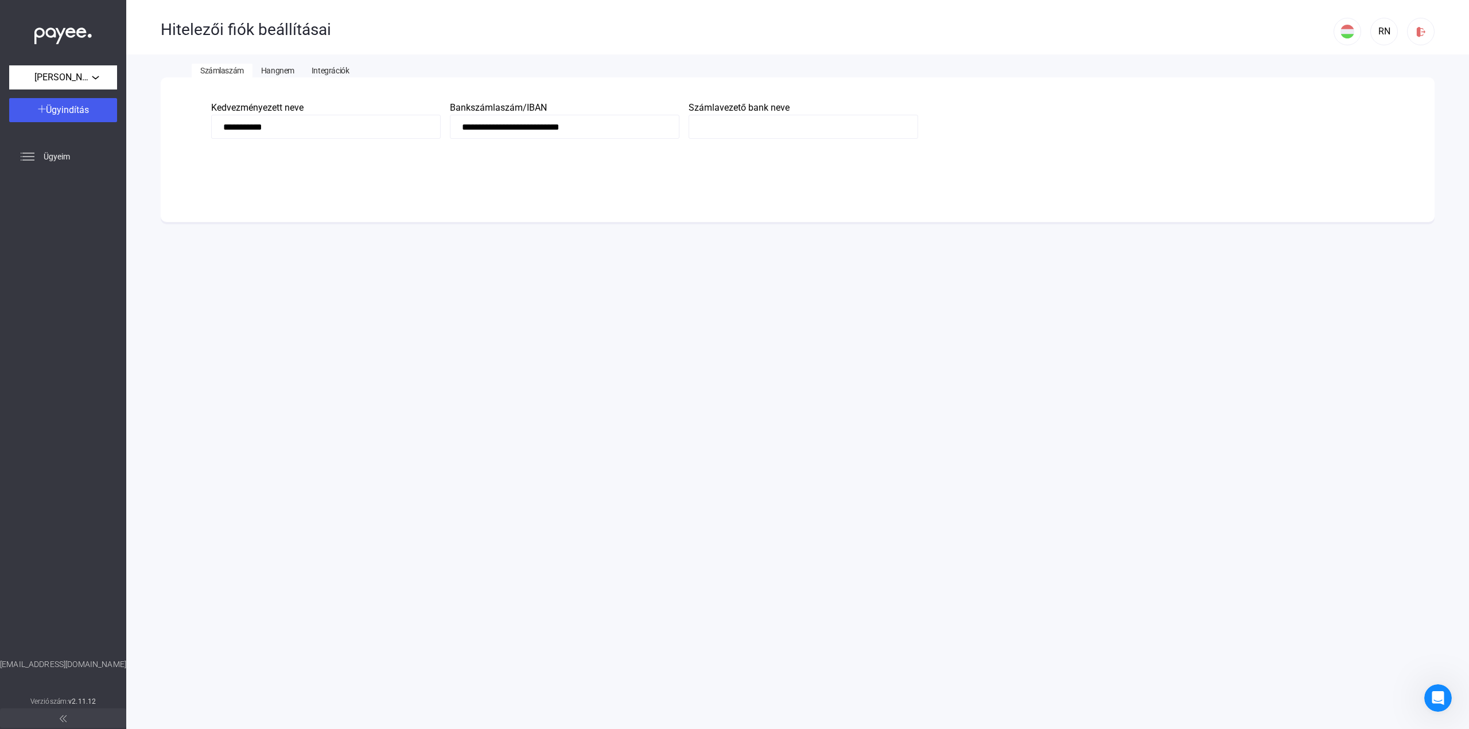
click at [746, 124] on input at bounding box center [802, 127] width 229 height 24
click at [670, 230] on div "**********" at bounding box center [797, 364] width 1342 height 729
click at [554, 126] on input "**********" at bounding box center [564, 127] width 229 height 24
click at [629, 167] on div "Automatikusan mentve" at bounding box center [797, 161] width 1173 height 24
click at [757, 122] on input at bounding box center [802, 127] width 229 height 24
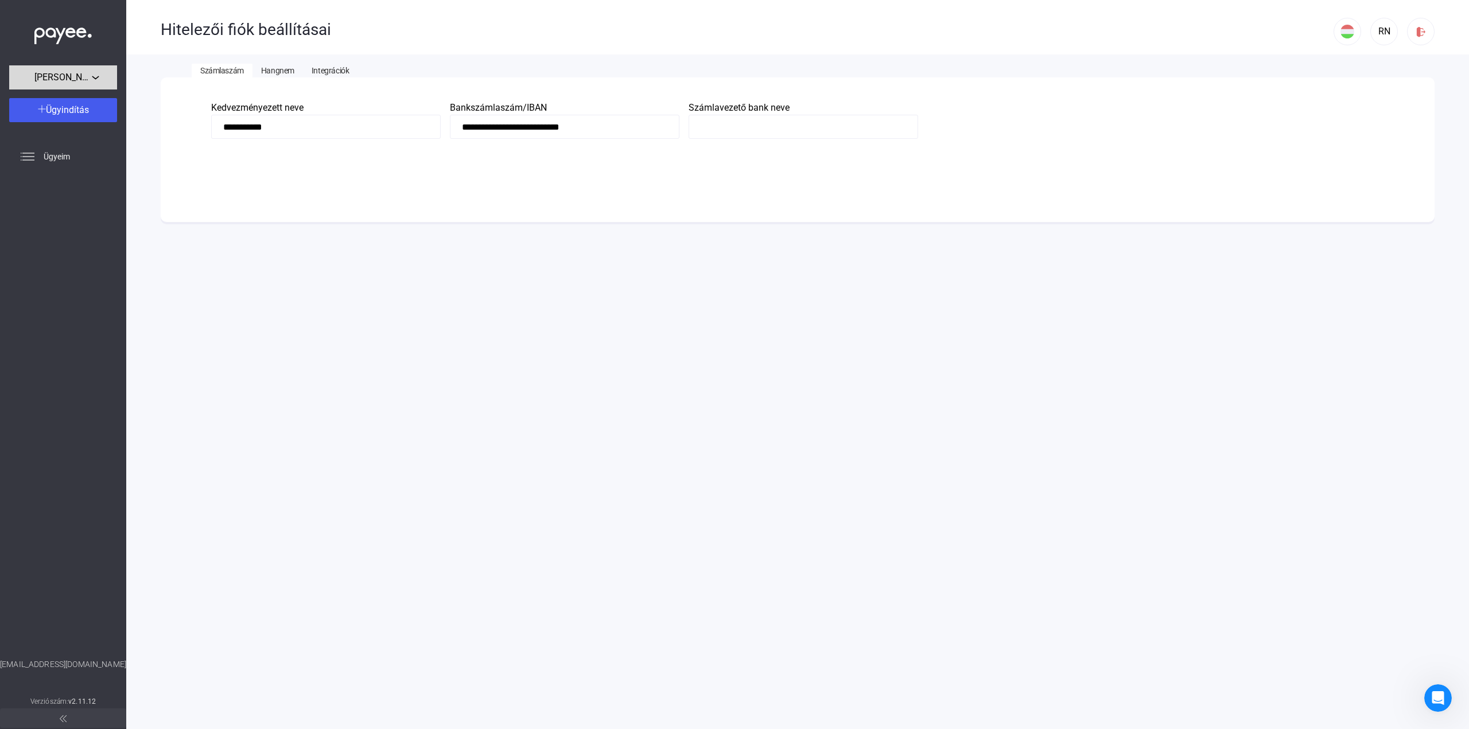
click at [81, 72] on span "[PERSON_NAME] egyéni vállalkozó" at bounding box center [62, 78] width 57 height 14
click at [69, 106] on span "Webforyou Kft." at bounding box center [45, 103] width 54 height 14
type input "**********"
type input "********"
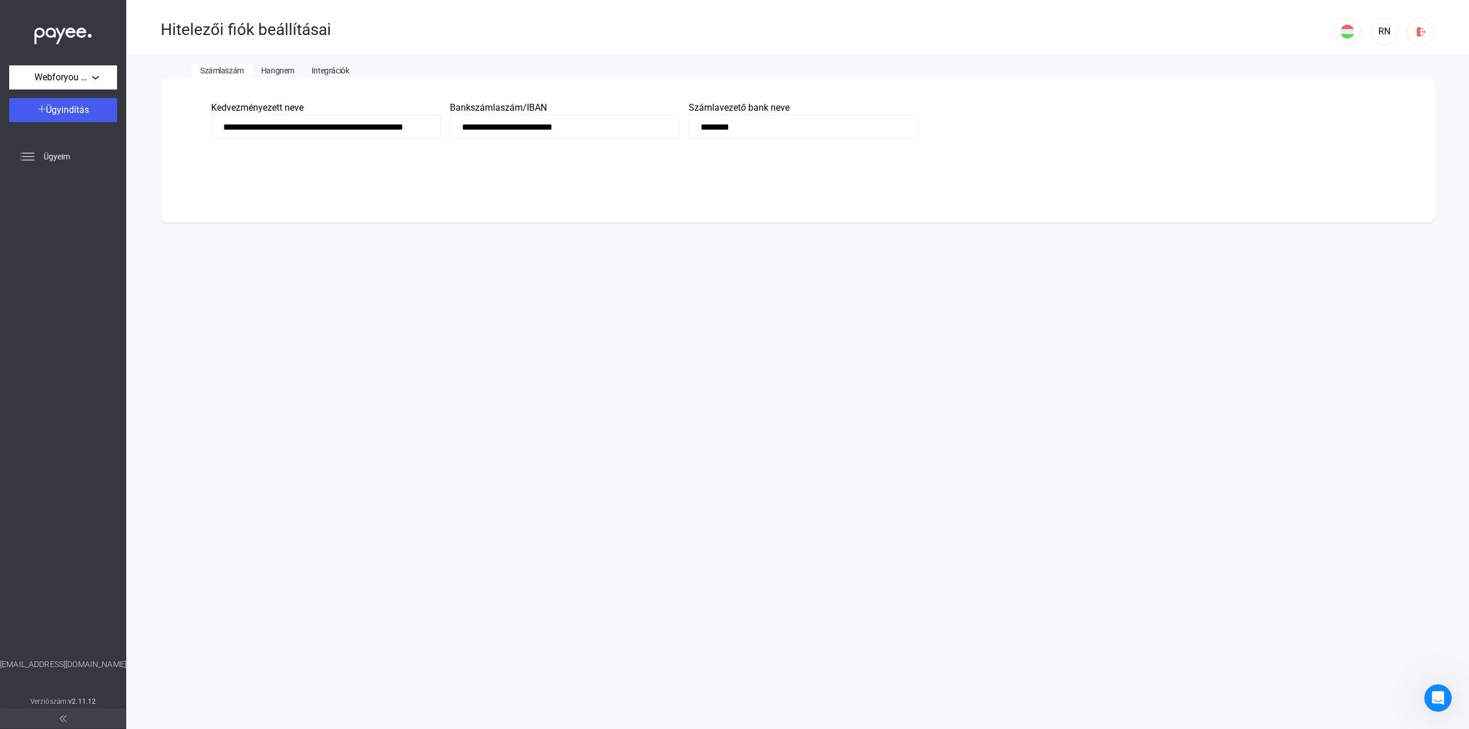
click at [522, 171] on div "Automatikusan mentve" at bounding box center [797, 161] width 1173 height 24
click at [836, 190] on app-bank-account-edit "**********" at bounding box center [798, 149] width 1274 height 145
click at [1084, 298] on div "**********" at bounding box center [797, 364] width 1342 height 729
click at [88, 72] on span "Webforyou Kft." at bounding box center [62, 78] width 57 height 14
click at [273, 205] on div at bounding box center [734, 364] width 1469 height 729
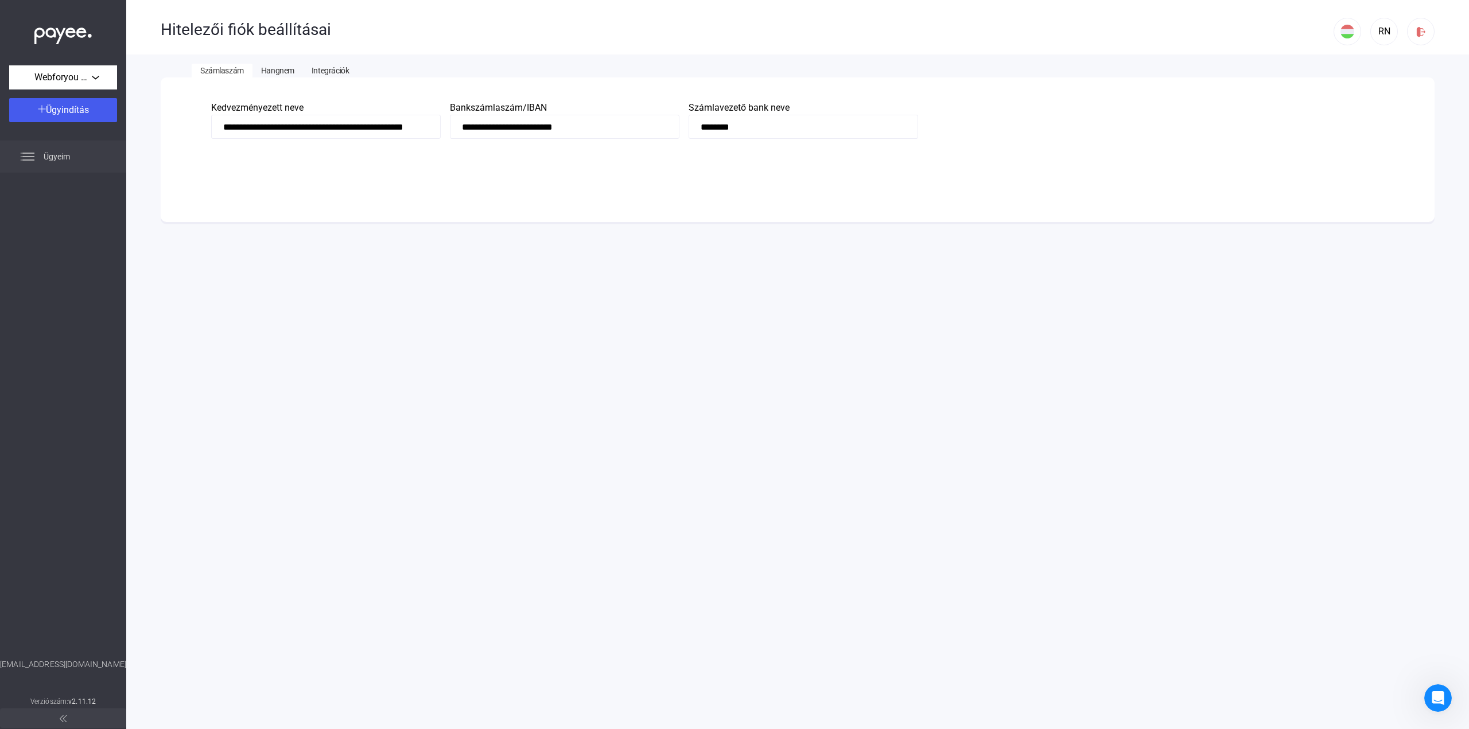
click at [77, 172] on div "Ügyeim" at bounding box center [63, 157] width 126 height 32
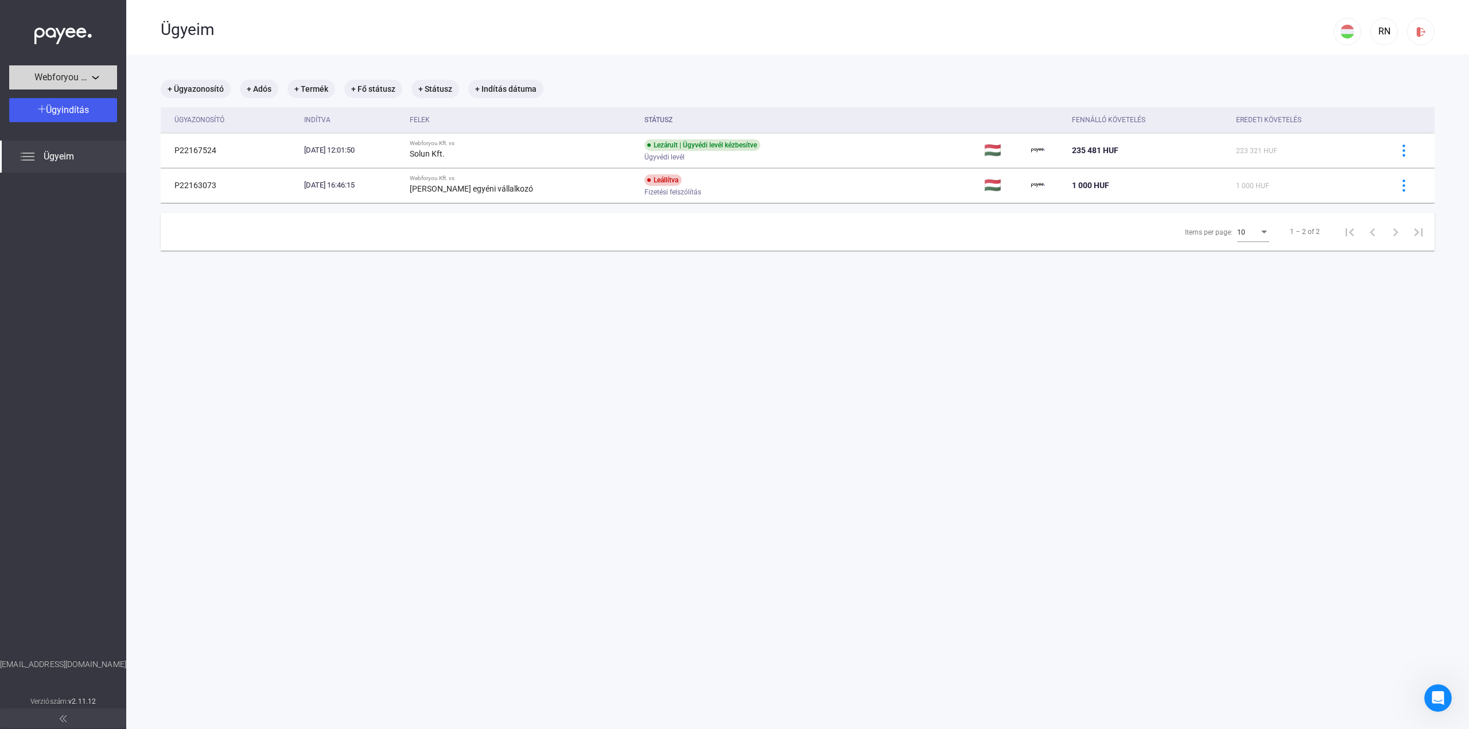
click at [76, 71] on span "Webforyou Kft." at bounding box center [62, 78] width 57 height 14
click at [64, 131] on span "[PERSON_NAME] egyéni vállalkozó" at bounding box center [79, 131] width 123 height 14
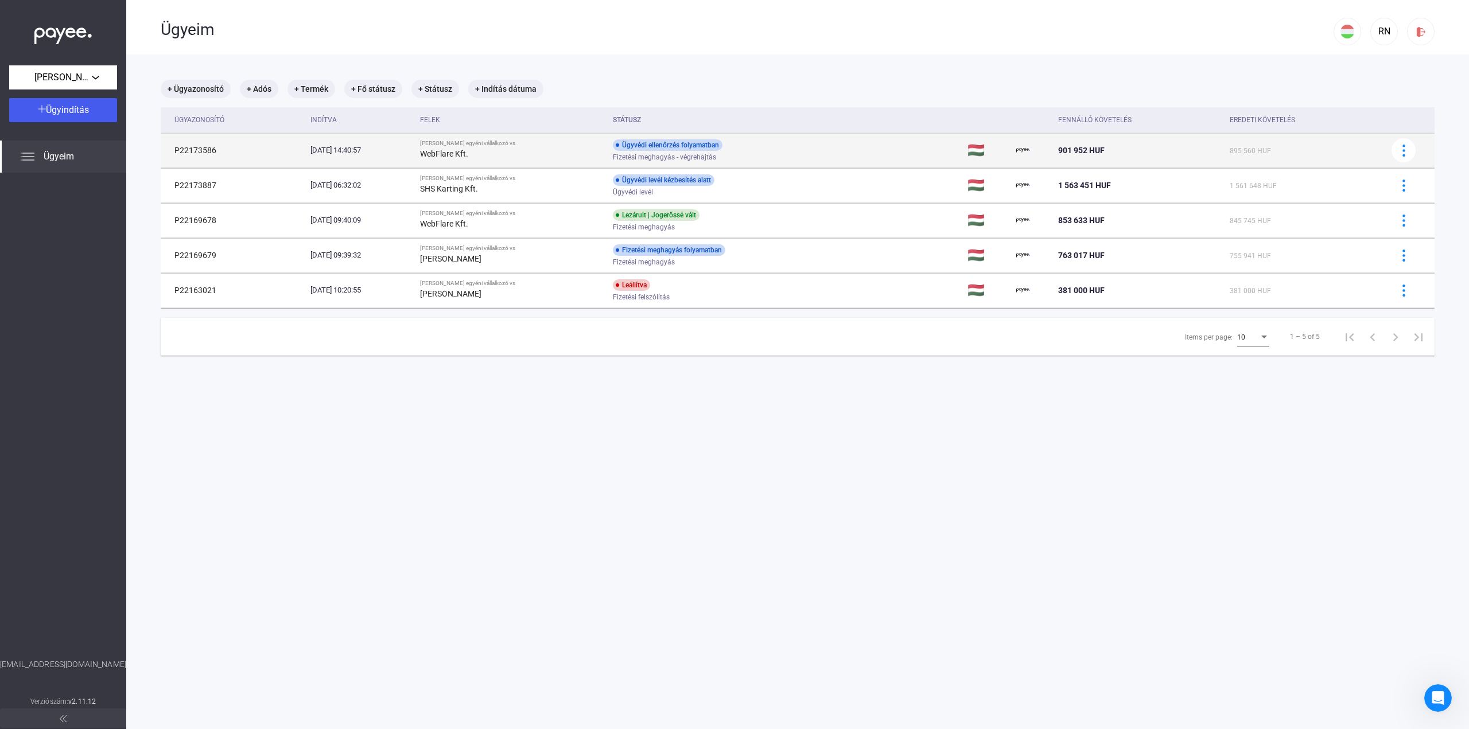
click at [779, 162] on td "Ügyvédi ellenőrzés folyamatban Fizetési meghagyás - végrehajtás" at bounding box center [785, 150] width 355 height 34
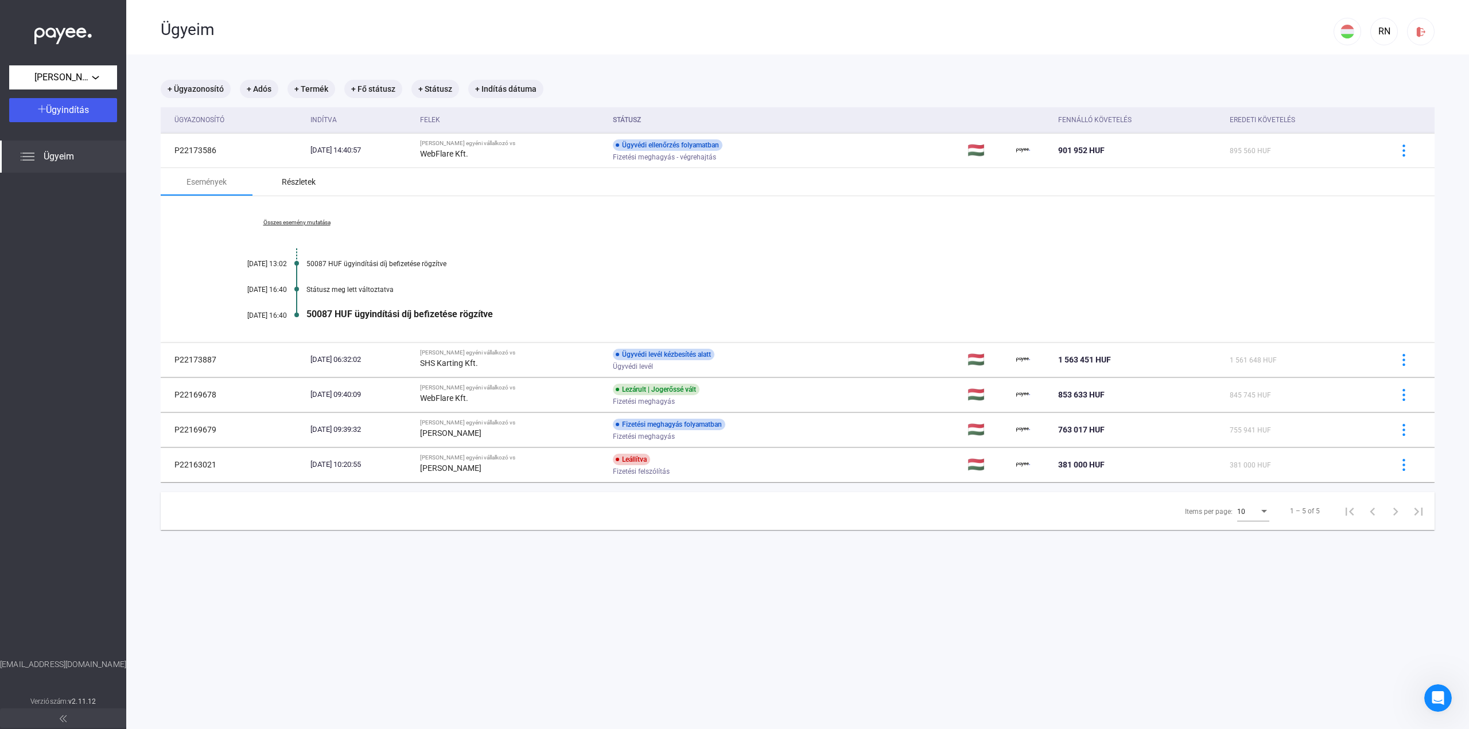
click at [275, 177] on div "Részletek" at bounding box center [298, 182] width 92 height 28
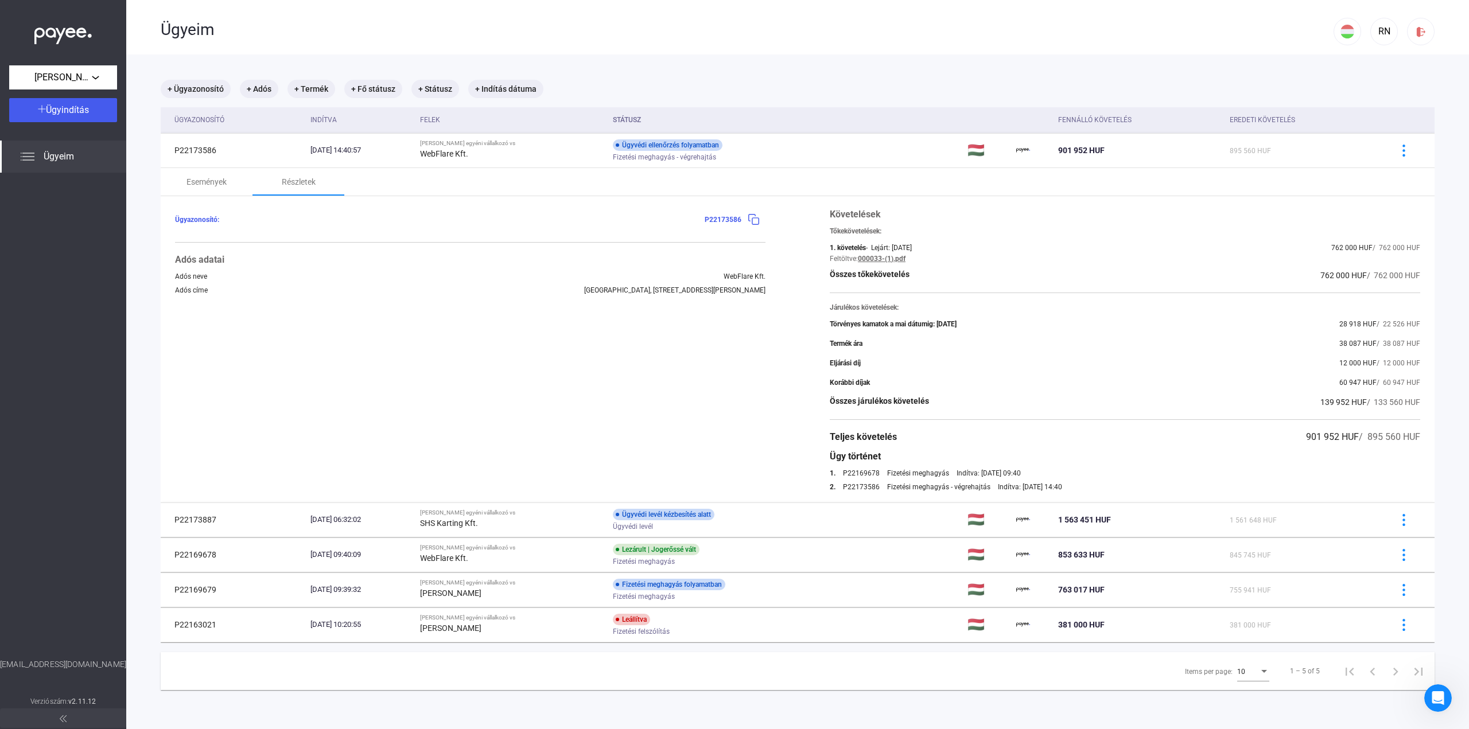
drag, startPoint x: 1102, startPoint y: 487, endPoint x: 1206, endPoint y: 460, distance: 108.0
click at [1132, 446] on div "Követelések Tőkekövetelések: 1. követelés - Lejárt: [DATE] 762 000 HUF / 762 00…" at bounding box center [1125, 349] width 590 height 283
click at [1207, 460] on div "Ügy történet" at bounding box center [1125, 457] width 590 height 14
drag, startPoint x: 1080, startPoint y: 488, endPoint x: 1213, endPoint y: 489, distance: 132.5
click at [1154, 491] on div "Ügyazonosító: P22173586 Adós adatai Adós neve WebFlare Kft. Adós címe [GEOGRAPH…" at bounding box center [798, 349] width 1274 height 306
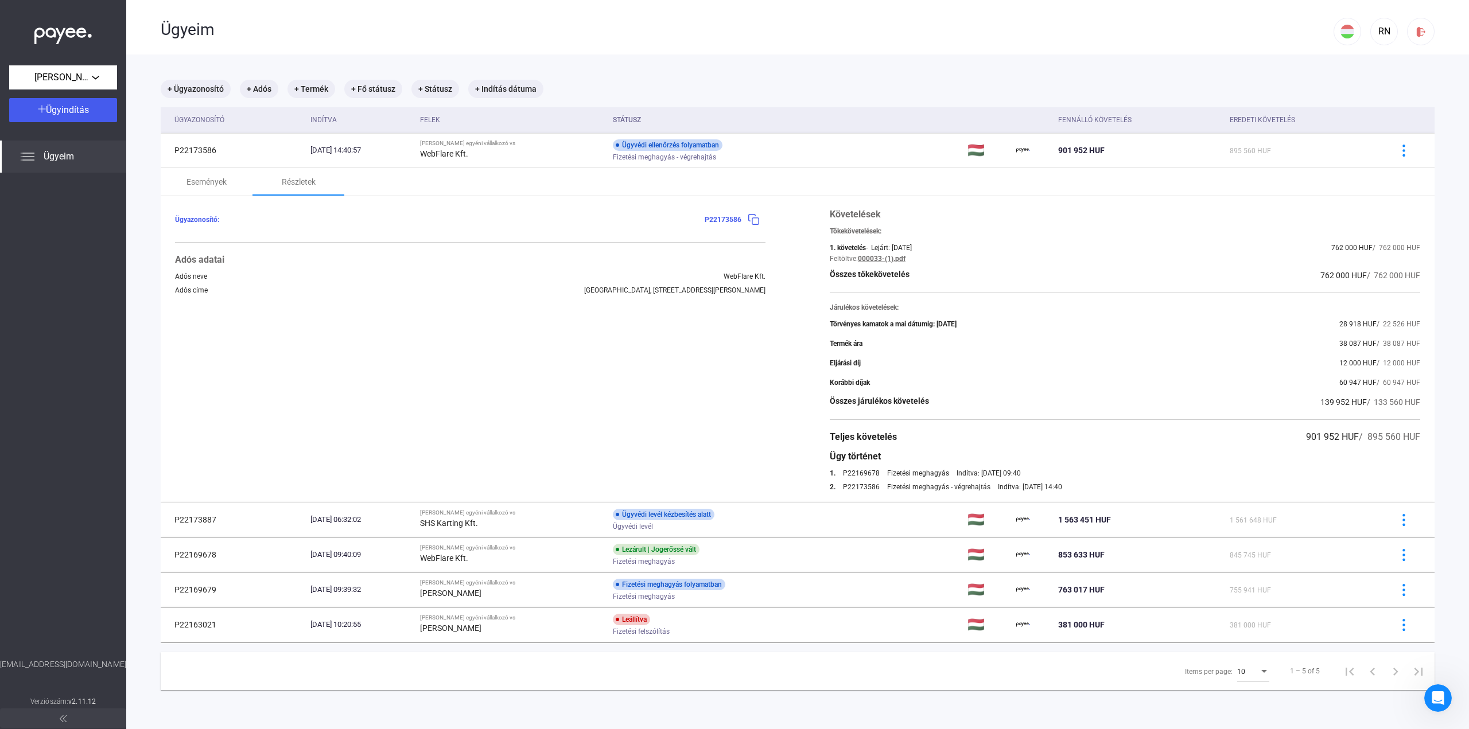
click at [1213, 489] on div "2. P22173586 Fizetési meghagyás - végrehajtás Indítva: [DATE] 14:40" at bounding box center [1125, 487] width 590 height 8
drag, startPoint x: 943, startPoint y: 259, endPoint x: 1091, endPoint y: 269, distance: 148.4
click at [1047, 271] on div "Követelések Tőkekövetelések: 1. követelés - Lejárt: [DATE] 762 000 HUF / 762 00…" at bounding box center [1125, 349] width 590 height 283
click at [1091, 269] on div "Összes tőkekövetelés 762 000 HUF / 762 000 HUF" at bounding box center [1125, 275] width 590 height 14
